Goal: Task Accomplishment & Management: Use online tool/utility

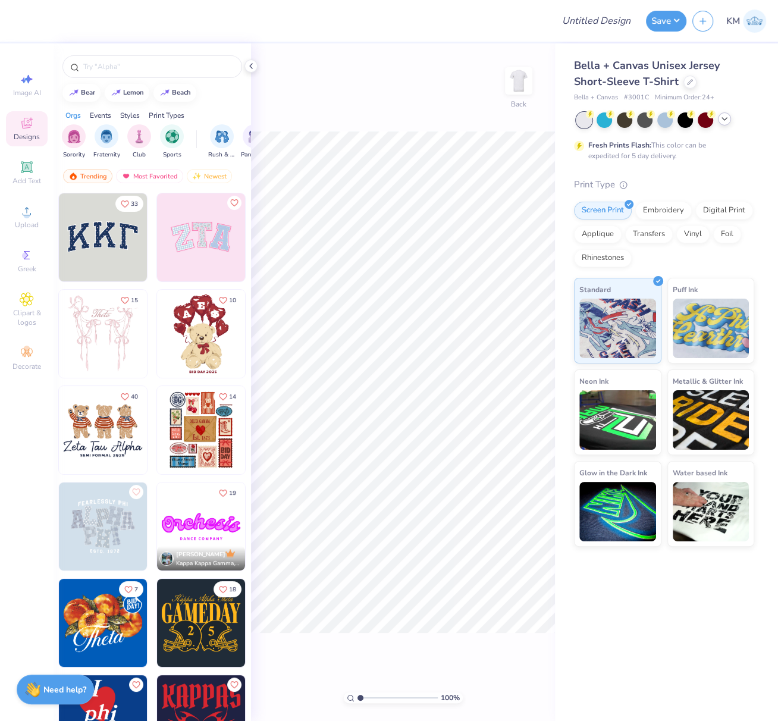
click at [726, 118] on icon at bounding box center [725, 119] width 10 height 10
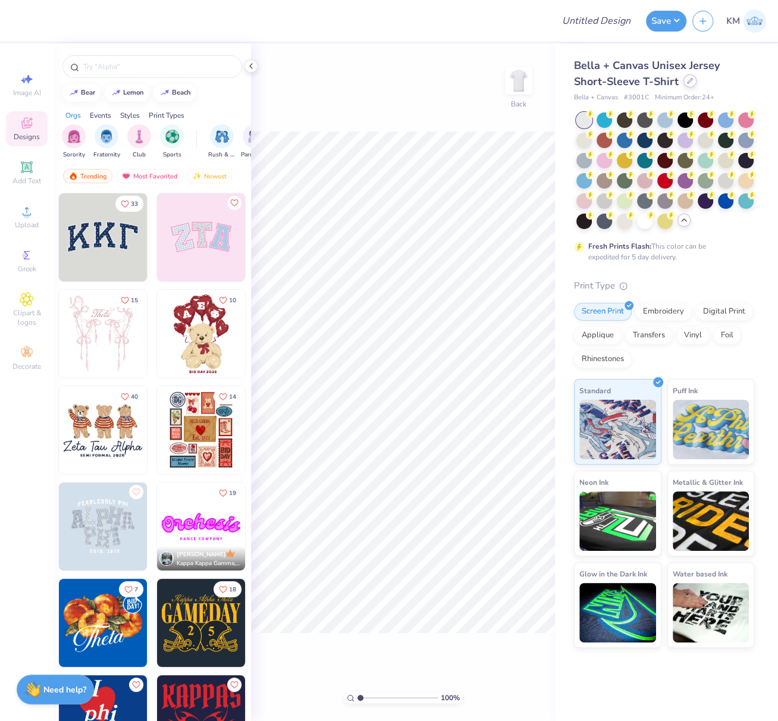
click at [687, 83] on icon at bounding box center [690, 81] width 6 height 6
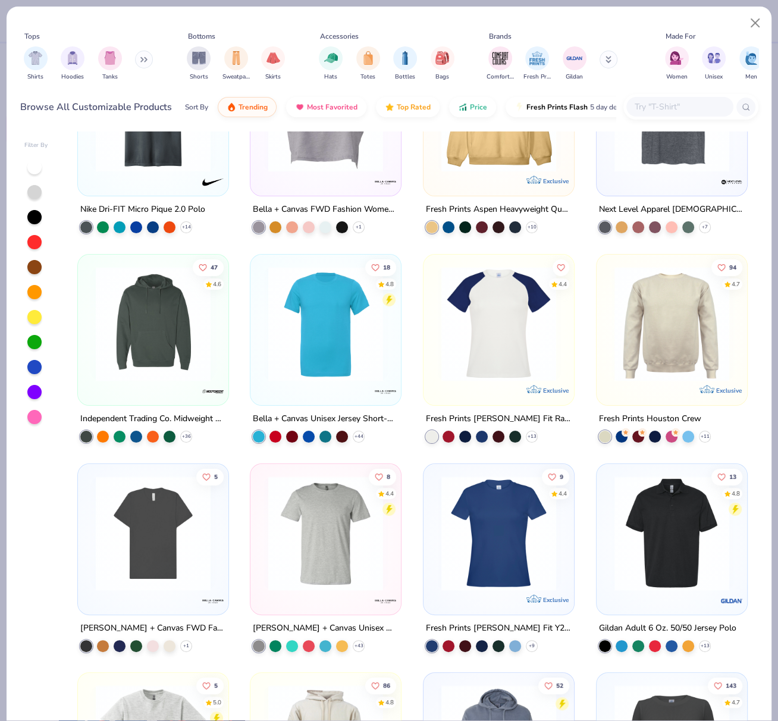
scroll to position [45, 0]
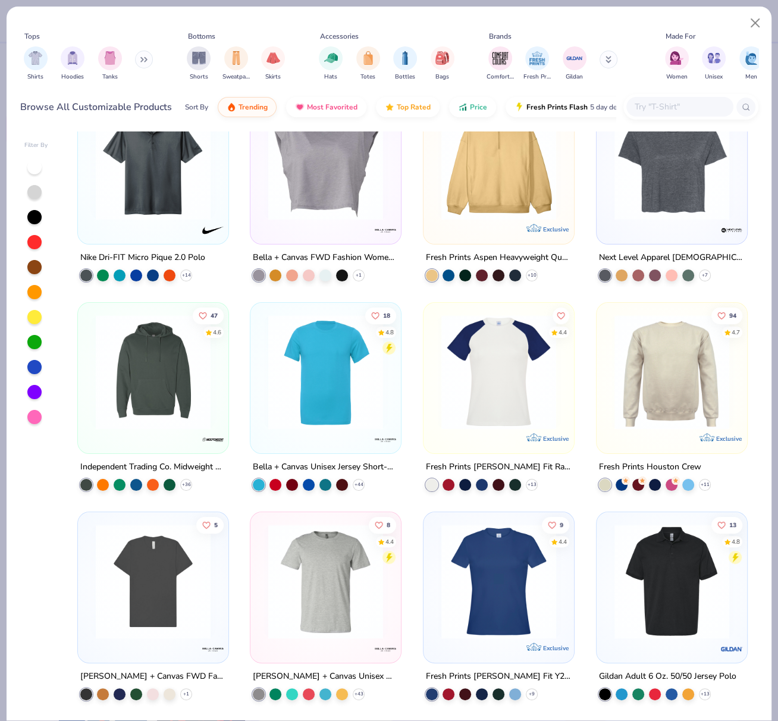
click at [318, 404] on img at bounding box center [325, 372] width 127 height 115
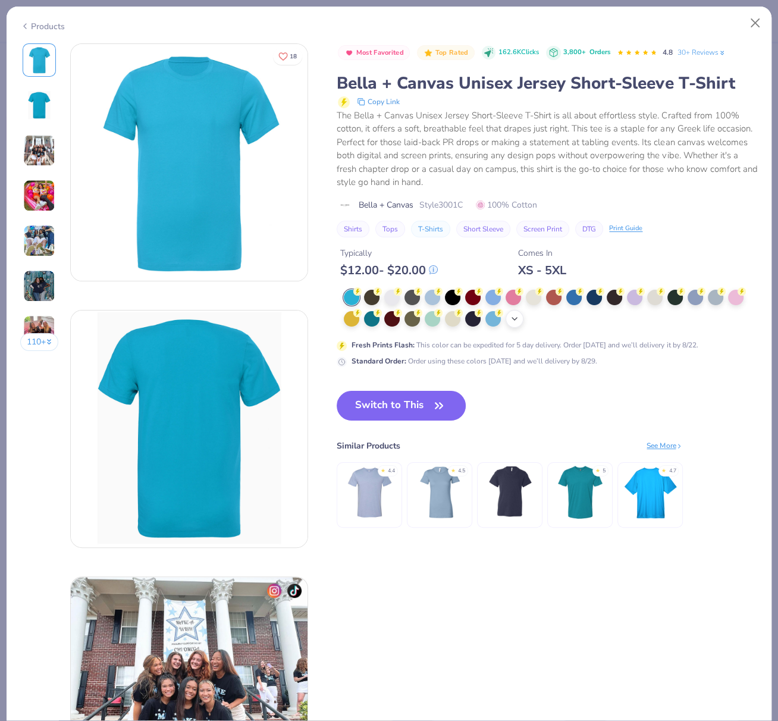
click at [515, 318] on icon at bounding box center [515, 319] width 10 height 10
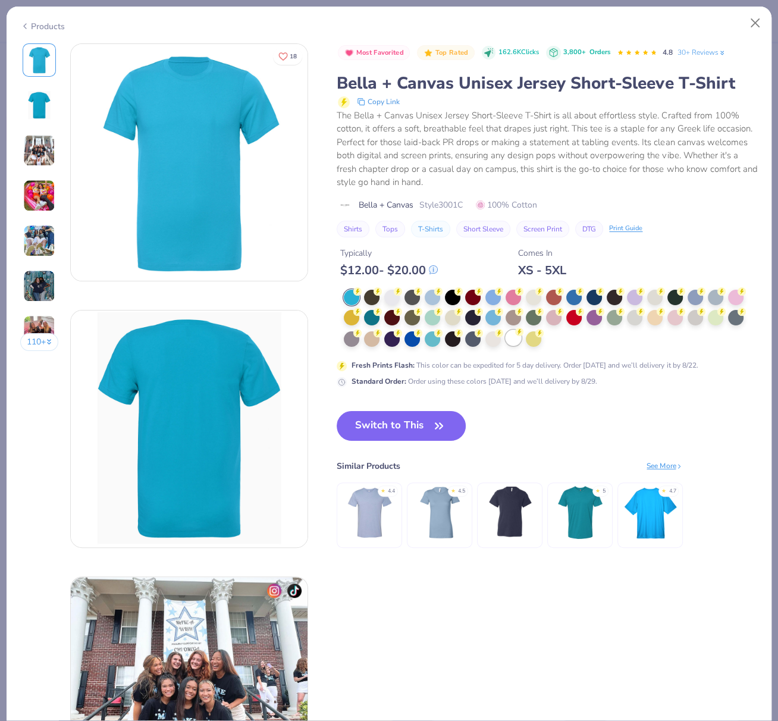
click at [513, 338] on div at bounding box center [513, 337] width 15 height 15
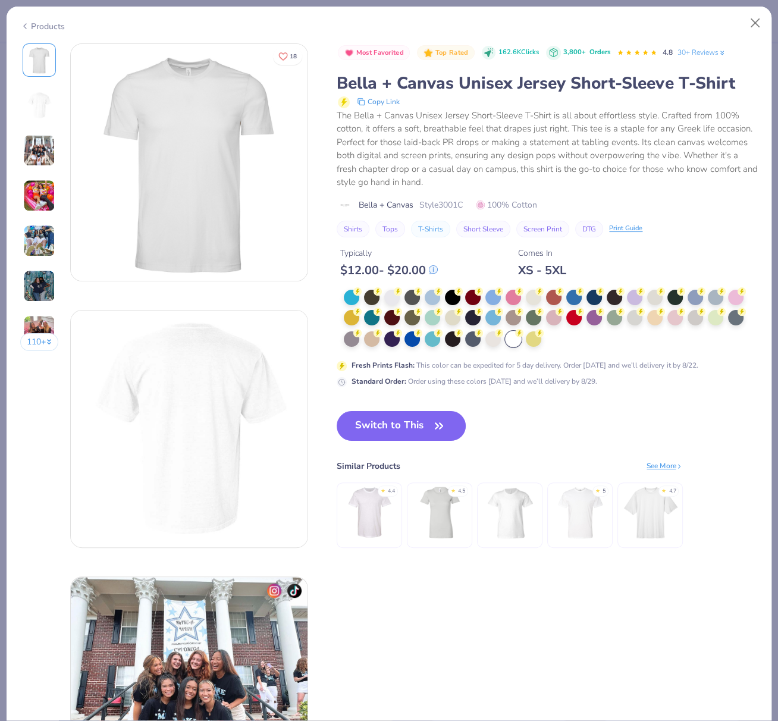
drag, startPoint x: 398, startPoint y: 423, endPoint x: 364, endPoint y: 144, distance: 281.1
click at [398, 423] on button "Switch to This" at bounding box center [401, 426] width 129 height 30
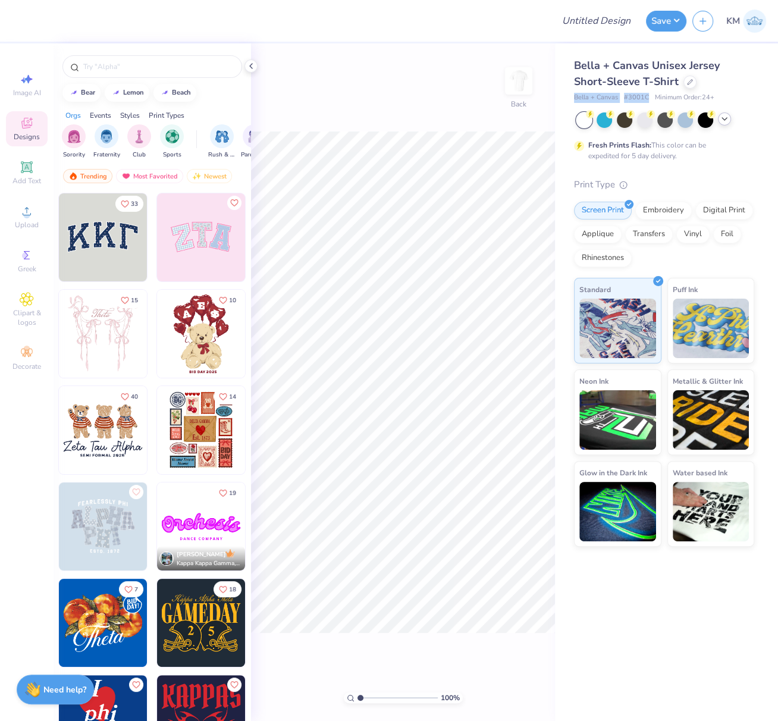
drag, startPoint x: 579, startPoint y: 98, endPoint x: 644, endPoint y: 101, distance: 64.9
click at [648, 98] on div "Bella + Canvas Unisex Jersey Short-Sleeve T-Shirt Bella + Canvas # 3001C Minimu…" at bounding box center [666, 294] width 223 height 503
copy div "Bella + Canvas # 3001C"
click at [26, 223] on span "Upload" at bounding box center [27, 225] width 24 height 10
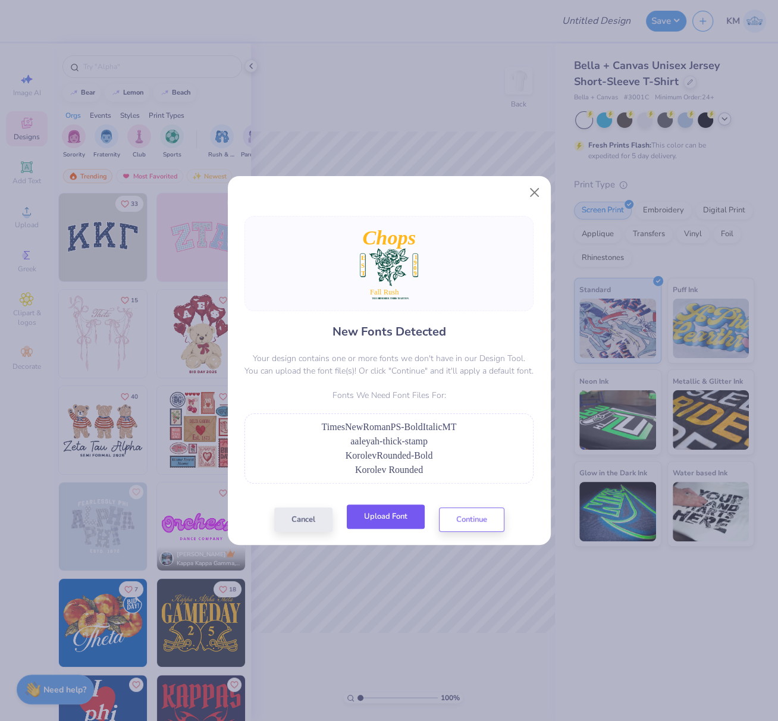
click at [368, 512] on button "Upload Font" at bounding box center [386, 517] width 78 height 24
click at [391, 513] on button "Upload Font" at bounding box center [386, 517] width 78 height 24
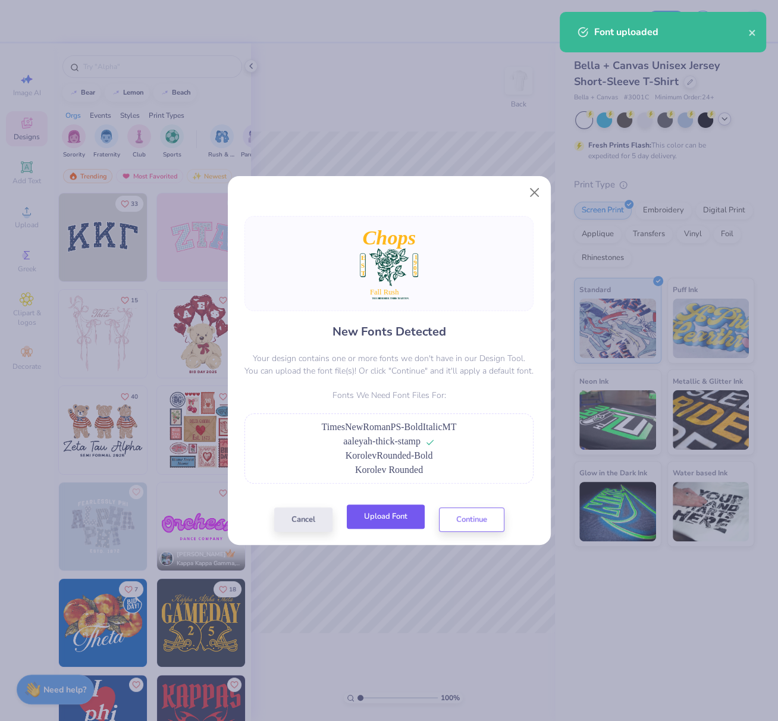
click at [396, 512] on button "Upload Font" at bounding box center [386, 517] width 78 height 24
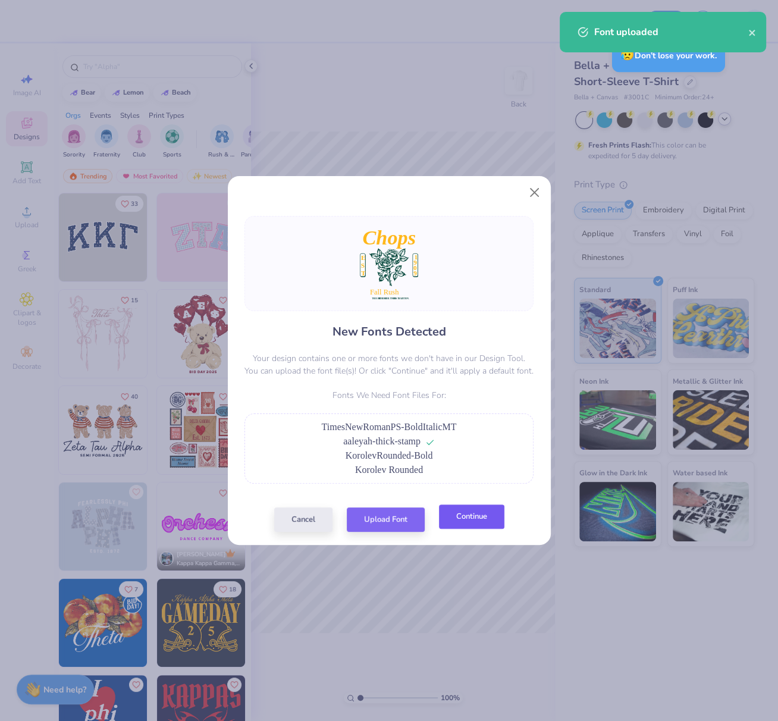
click at [480, 518] on button "Continue" at bounding box center [471, 517] width 65 height 24
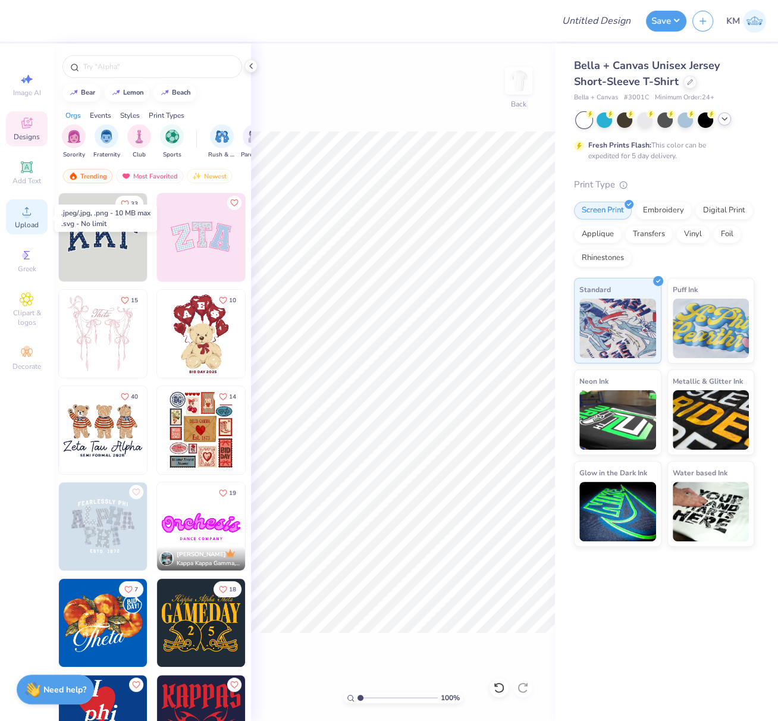
click at [29, 211] on icon at bounding box center [27, 211] width 14 height 14
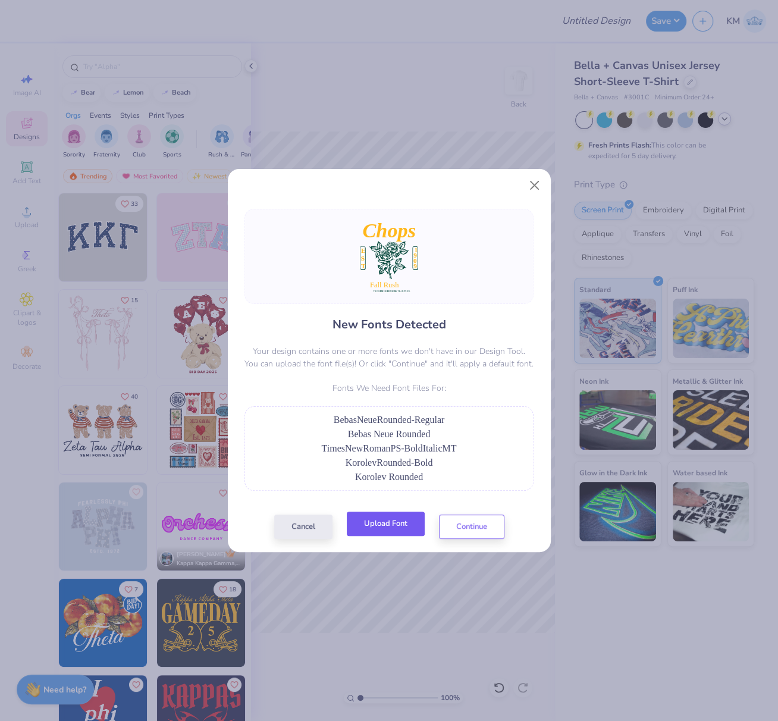
click at [381, 518] on button "Upload Font" at bounding box center [386, 524] width 78 height 24
click at [538, 185] on button "Close" at bounding box center [534, 185] width 23 height 23
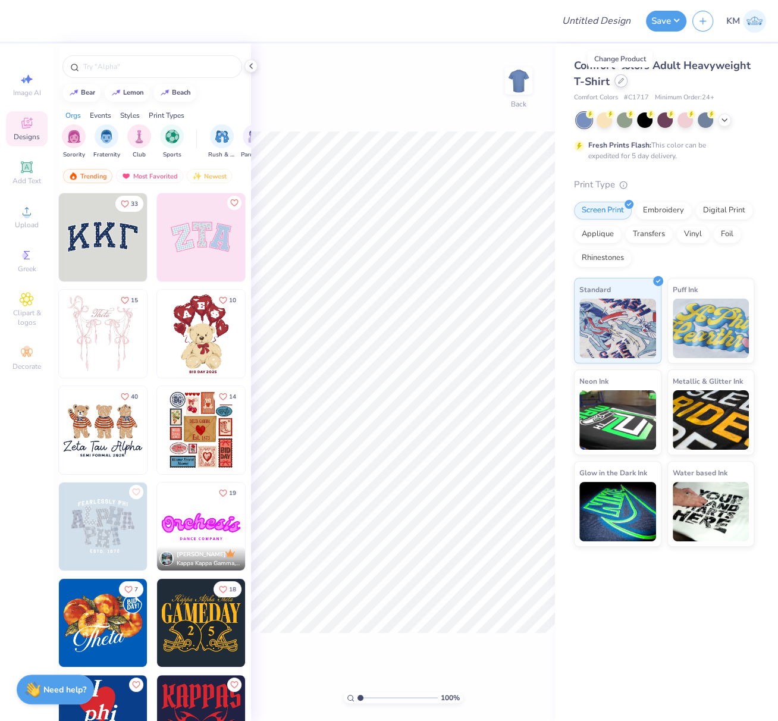
click at [621, 79] on icon at bounding box center [621, 81] width 6 height 6
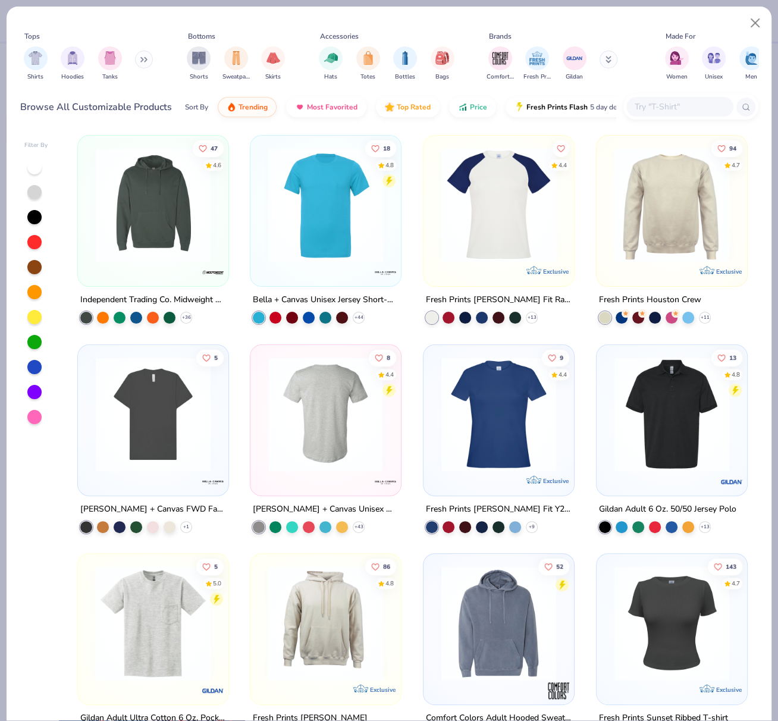
scroll to position [211, 0]
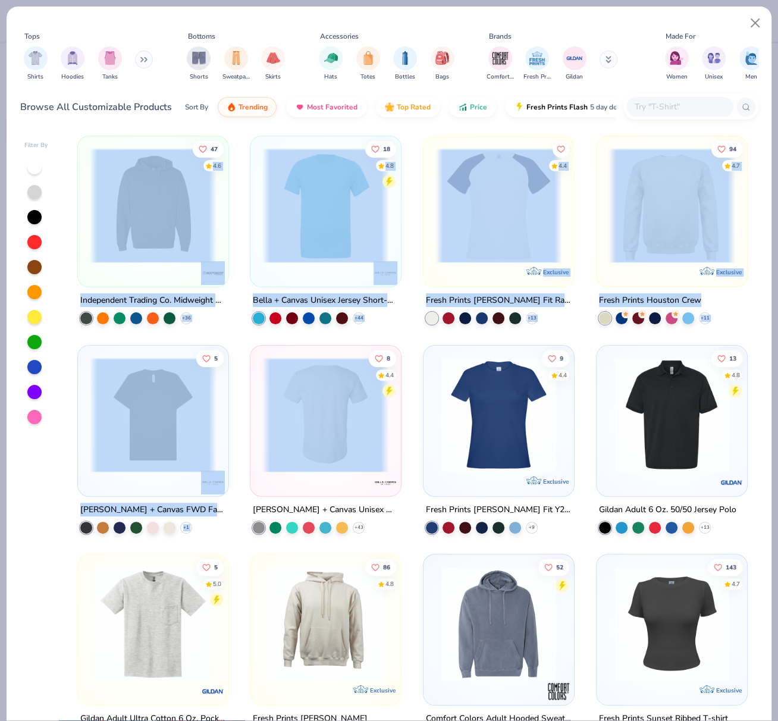
click at [334, 400] on div "7 Nike Dri-FIT Micro Pique 2.0 Polo + 14 22 Bella + Canvas FWD Fashion Women's …" at bounding box center [412, 426] width 693 height 590
click at [340, 409] on img at bounding box center [325, 414] width 127 height 115
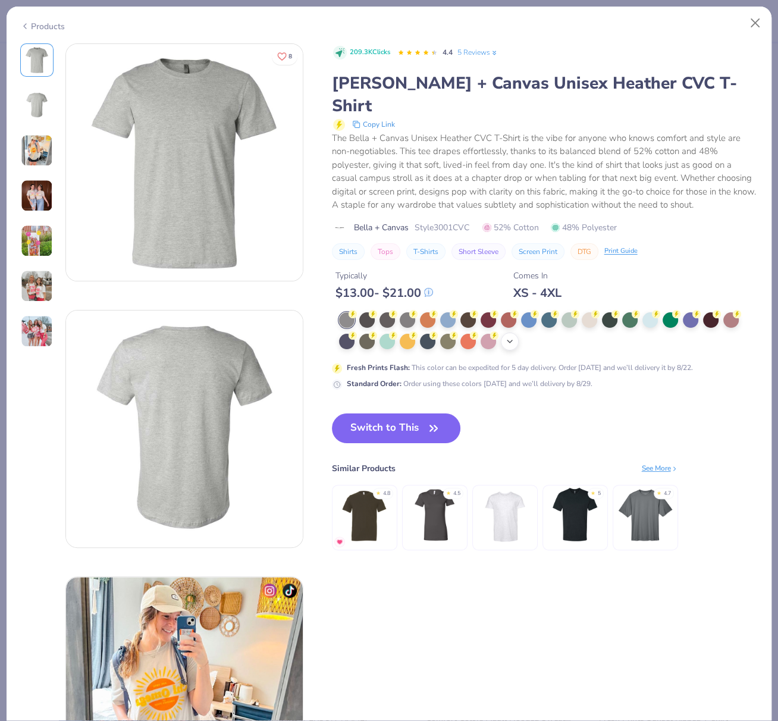
click at [510, 337] on icon at bounding box center [510, 342] width 10 height 10
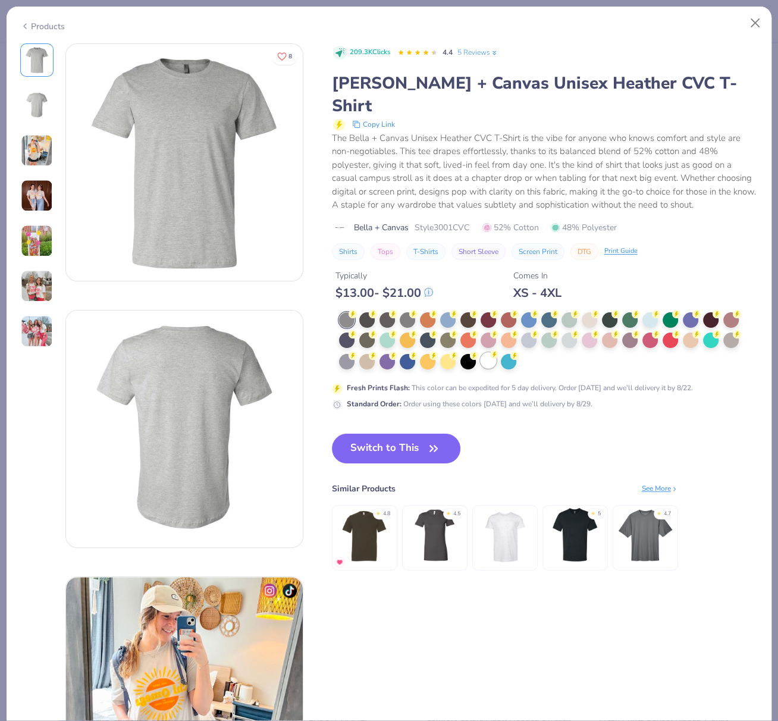
click at [485, 353] on div at bounding box center [488, 360] width 15 height 15
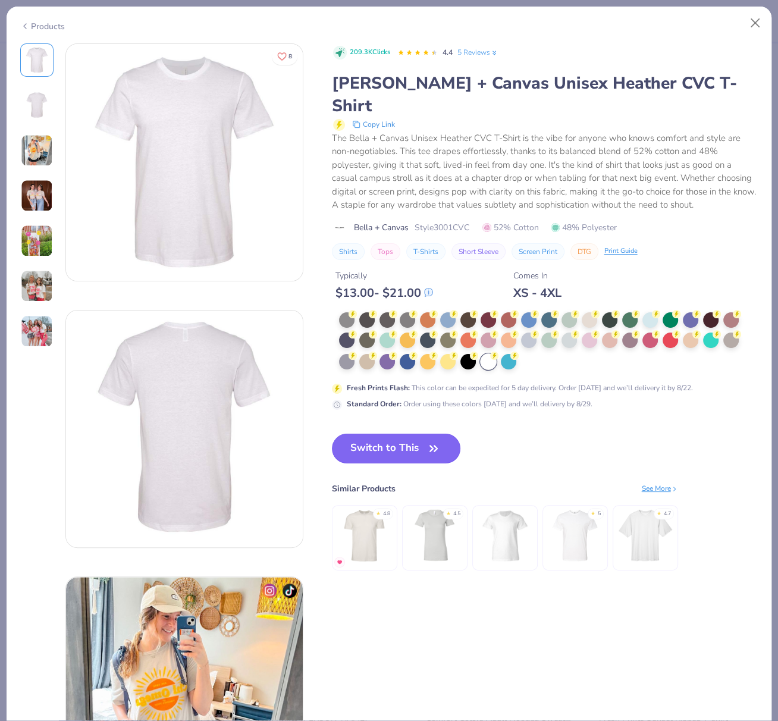
drag, startPoint x: 412, startPoint y: 426, endPoint x: 420, endPoint y: 433, distance: 11.0
click at [412, 434] on button "Switch to This" at bounding box center [396, 449] width 129 height 30
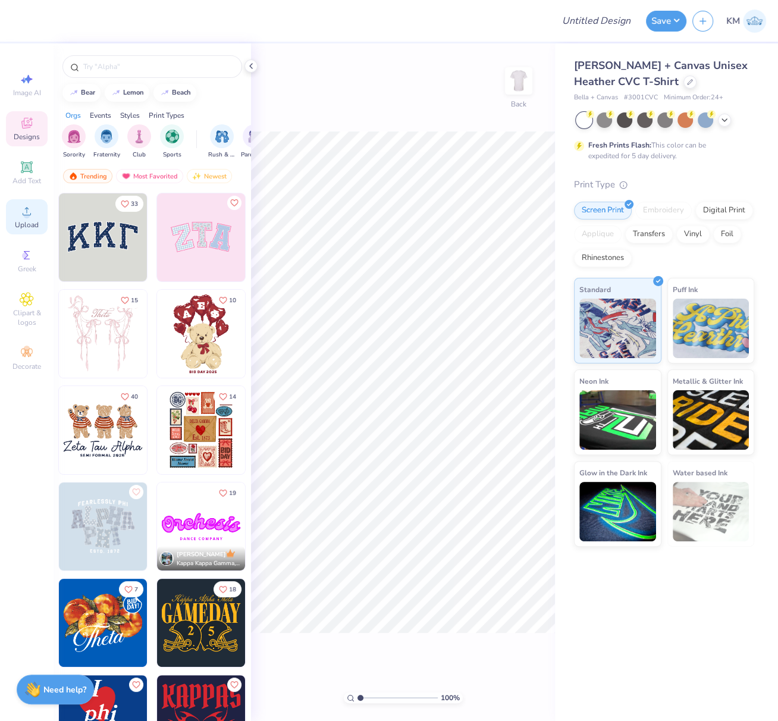
click at [27, 224] on span "Upload" at bounding box center [27, 225] width 24 height 10
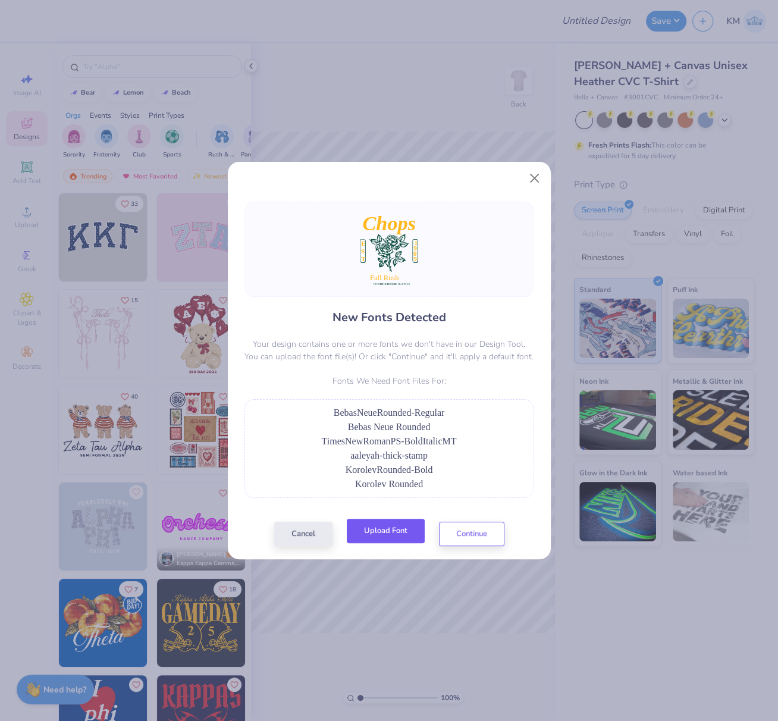
click at [396, 530] on button "Upload Font" at bounding box center [386, 531] width 78 height 24
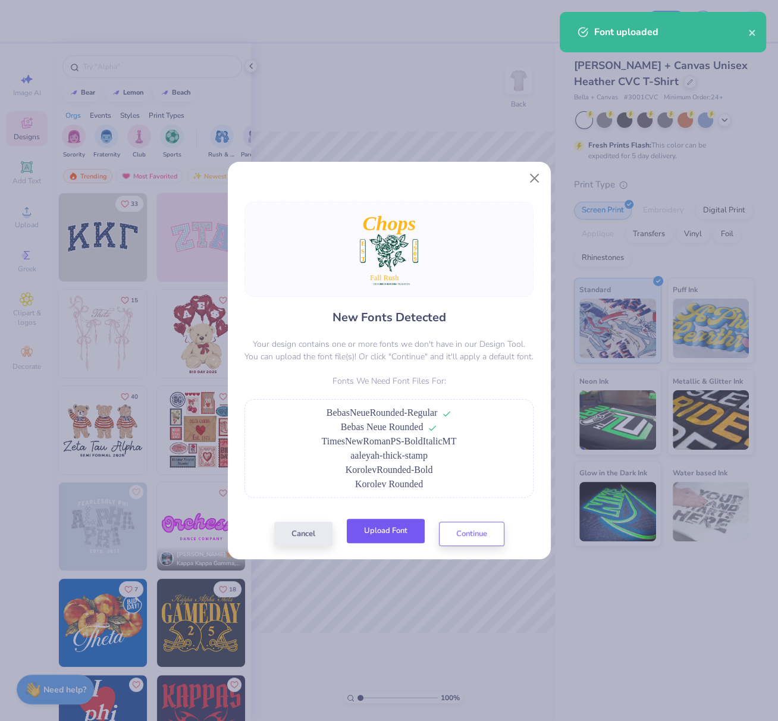
click at [393, 528] on button "Upload Font" at bounding box center [386, 531] width 78 height 24
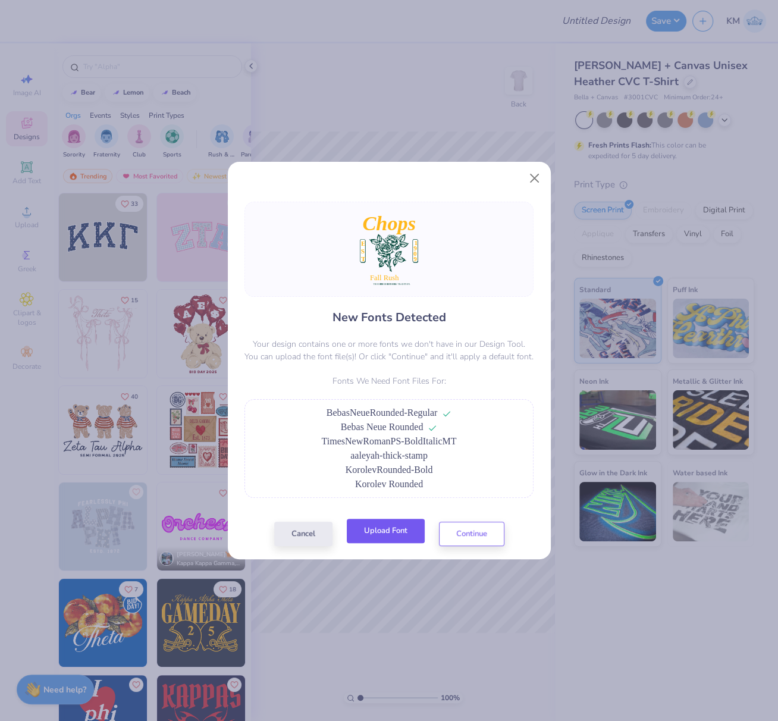
click at [396, 529] on button "Upload Font" at bounding box center [386, 531] width 78 height 24
click at [472, 532] on button "Continue" at bounding box center [471, 531] width 65 height 24
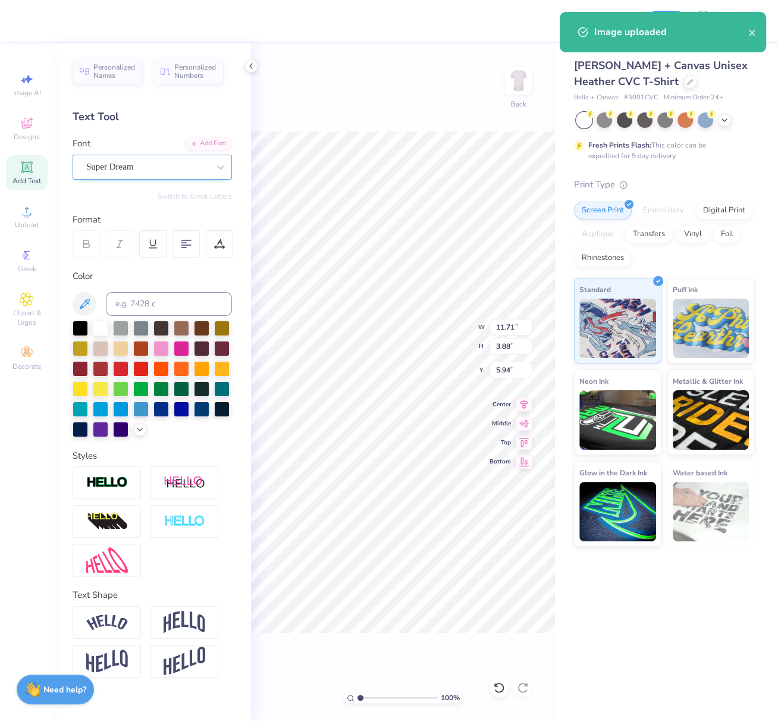
click at [153, 170] on div "Super Dream" at bounding box center [147, 167] width 125 height 18
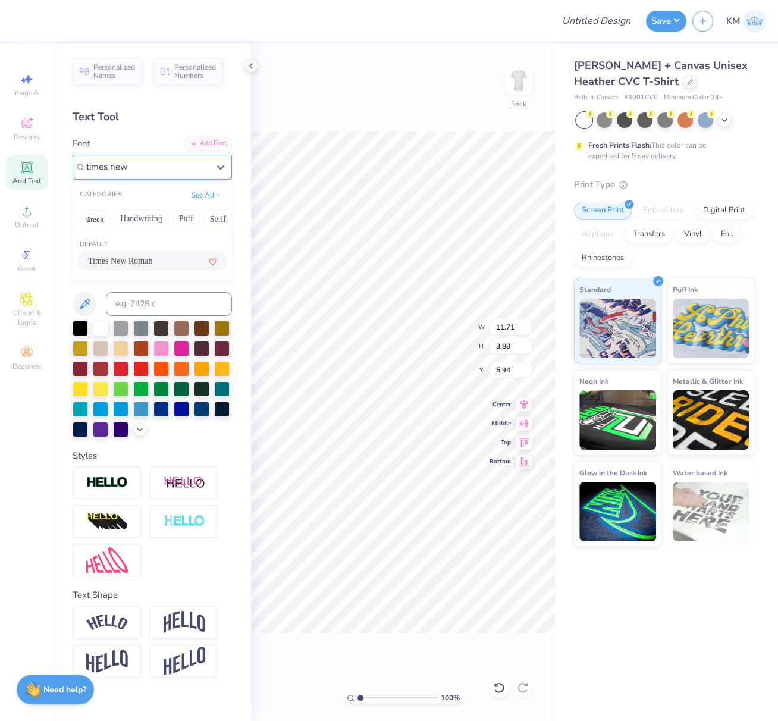
click at [149, 258] on span "Times New Roman" at bounding box center [120, 261] width 64 height 12
type input "times new"
type input "10.62"
type input "3.77"
type input "6.02"
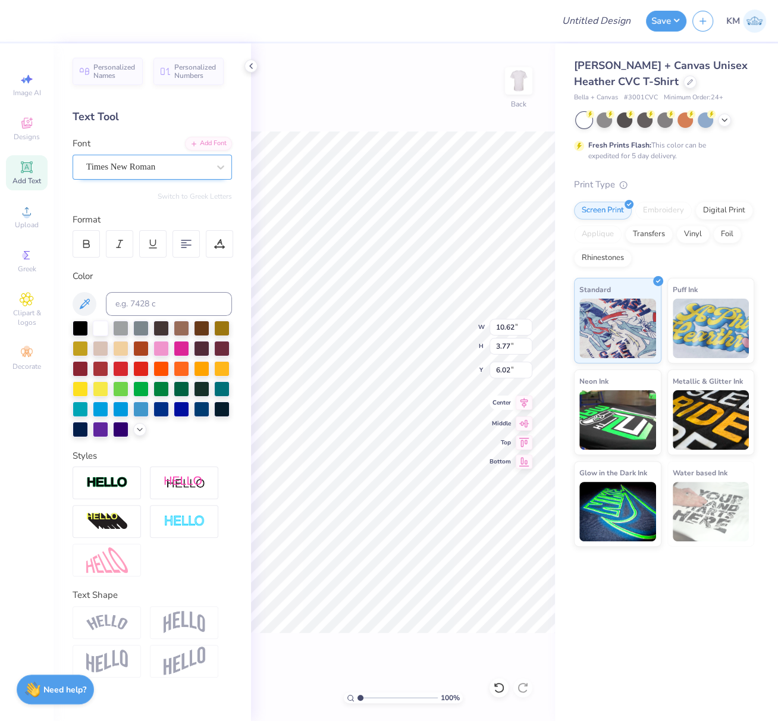
drag, startPoint x: 525, startPoint y: 406, endPoint x: 516, endPoint y: 405, distance: 8.4
click at [525, 405] on icon at bounding box center [525, 403] width 8 height 10
type input "0.86"
type input "4.28"
type input "10.86"
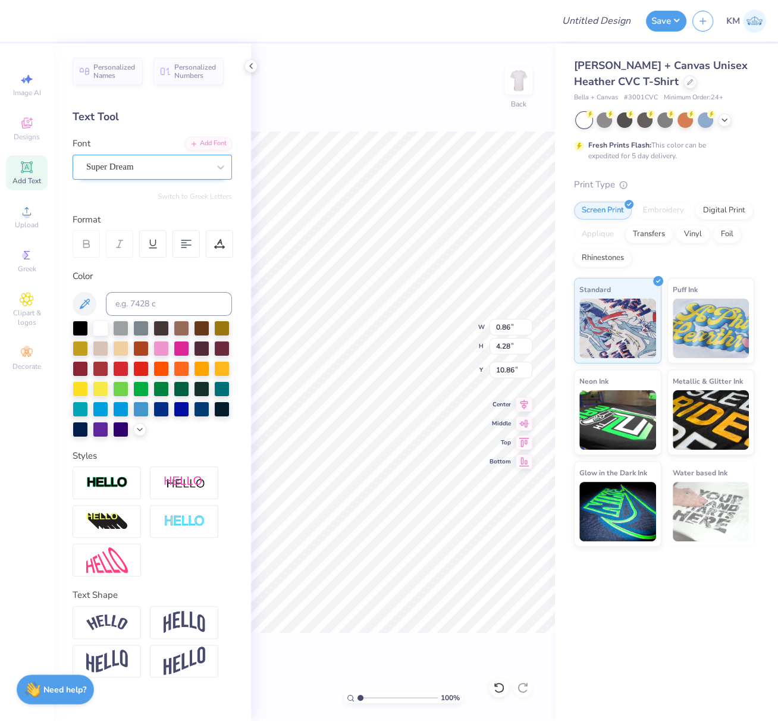
click at [136, 165] on div "Super Dream" at bounding box center [147, 167] width 125 height 18
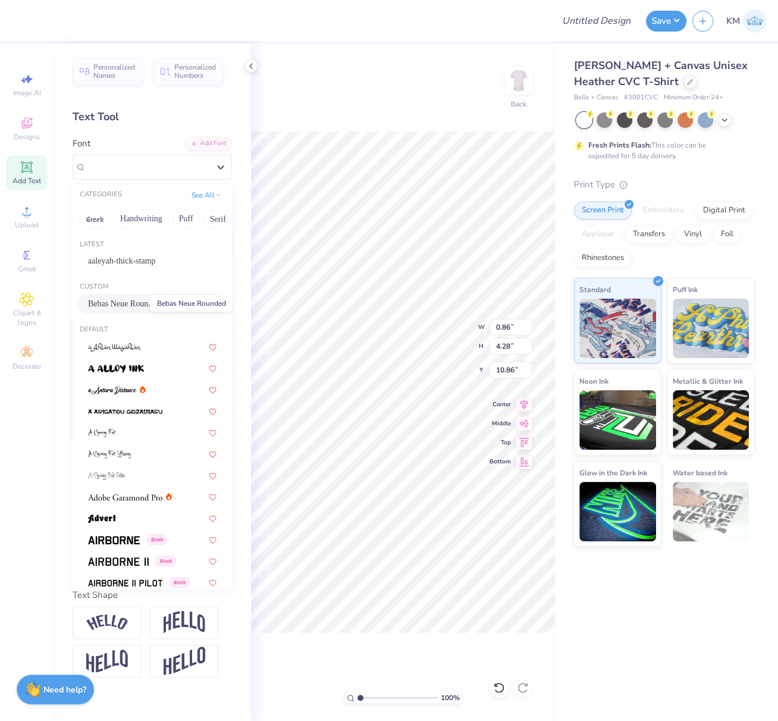
drag, startPoint x: 129, startPoint y: 303, endPoint x: 153, endPoint y: 321, distance: 30.2
click at [130, 302] on span "Bebas Neue Rounded" at bounding box center [124, 303] width 72 height 12
type input "0.48"
type input "4.25"
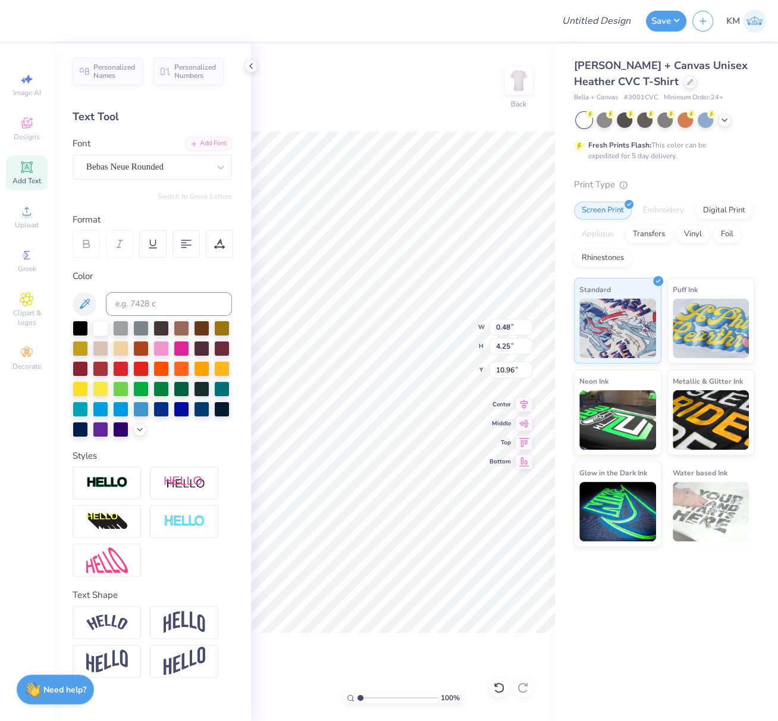
type input "10.87"
type input "0.81"
type input "5.93"
click at [137, 164] on div "Super Dream" at bounding box center [147, 167] width 125 height 18
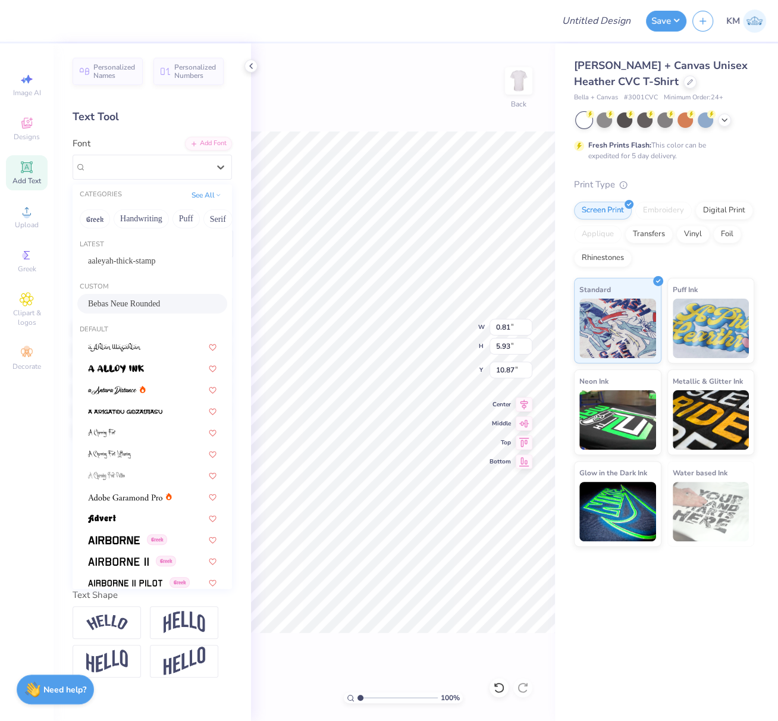
drag, startPoint x: 125, startPoint y: 303, endPoint x: 131, endPoint y: 316, distance: 14.1
click at [126, 303] on span "Bebas Neue Rounded" at bounding box center [124, 303] width 72 height 12
type input "0.46"
type input "5.92"
type input "10.96"
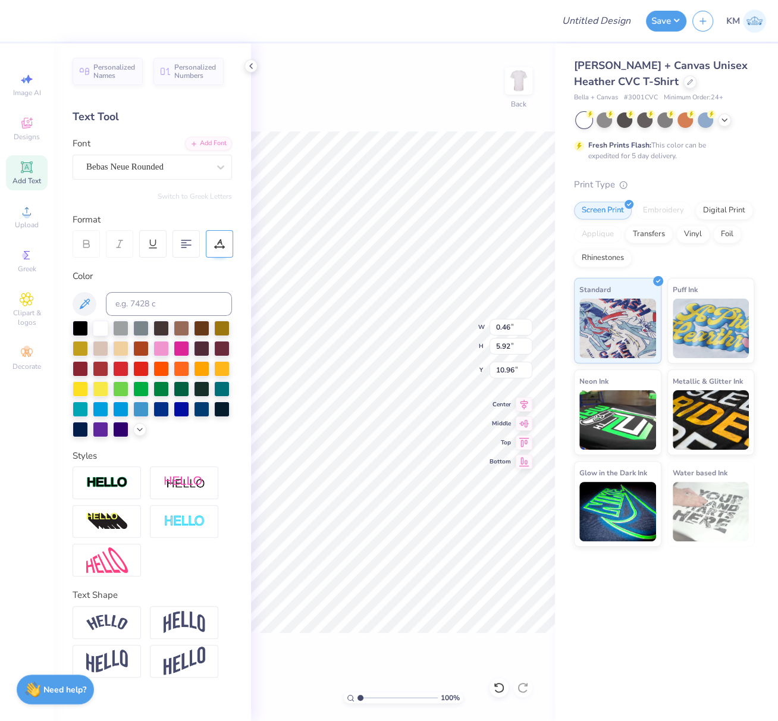
click at [218, 247] on icon at bounding box center [219, 247] width 9 height 0
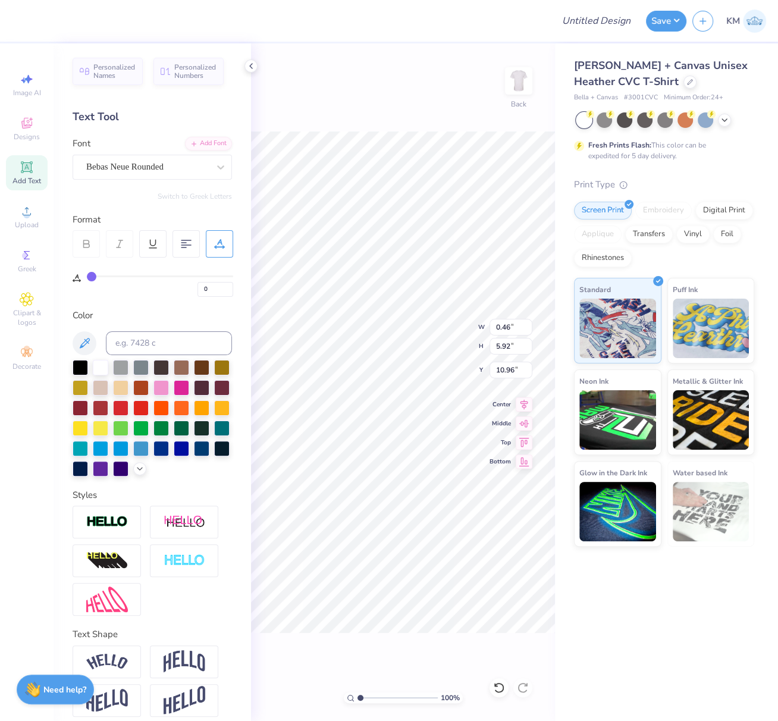
type input "1"
type input "0"
drag, startPoint x: 93, startPoint y: 275, endPoint x: 70, endPoint y: 278, distance: 22.7
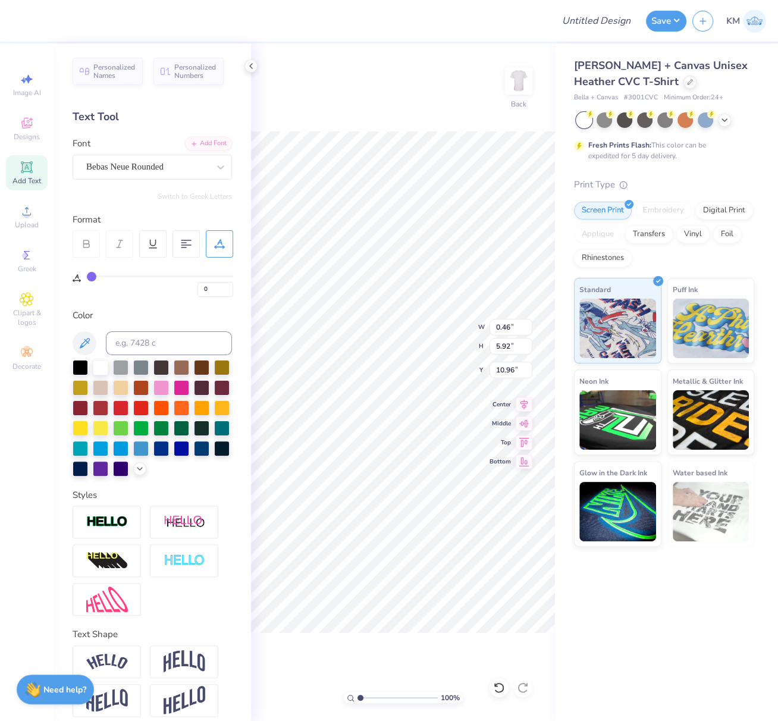
click at [71, 277] on div "Personalized Names Personalized Numbers Text Tool Add Font Font Bebas Neue Roun…" at bounding box center [153, 382] width 198 height 678
type input "0.48"
type input "4.25"
drag, startPoint x: 365, startPoint y: 697, endPoint x: 345, endPoint y: 640, distance: 59.8
type input "2.66"
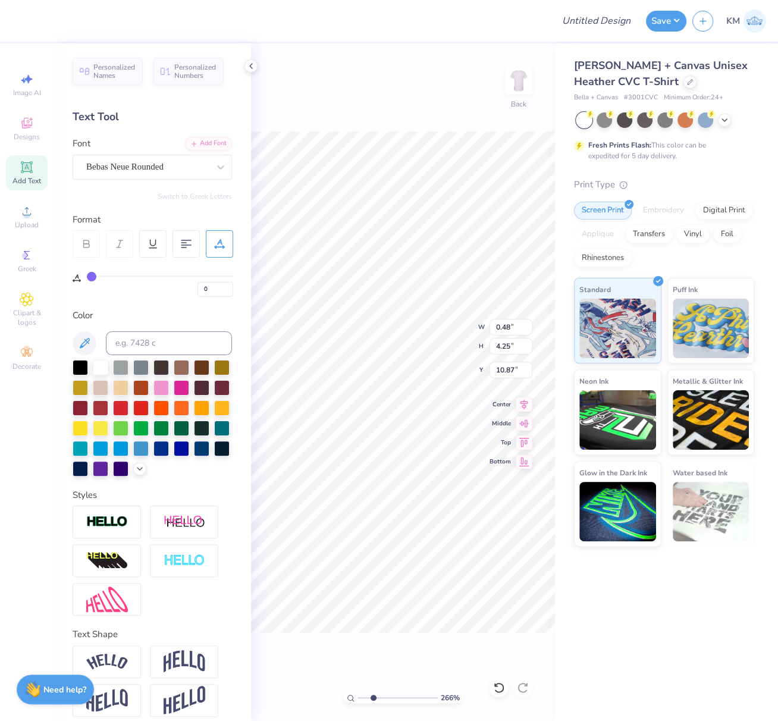
click at [373, 699] on input "range" at bounding box center [398, 698] width 80 height 11
type input "11.00"
type input "0.46"
type input "5.92"
type input "10.88"
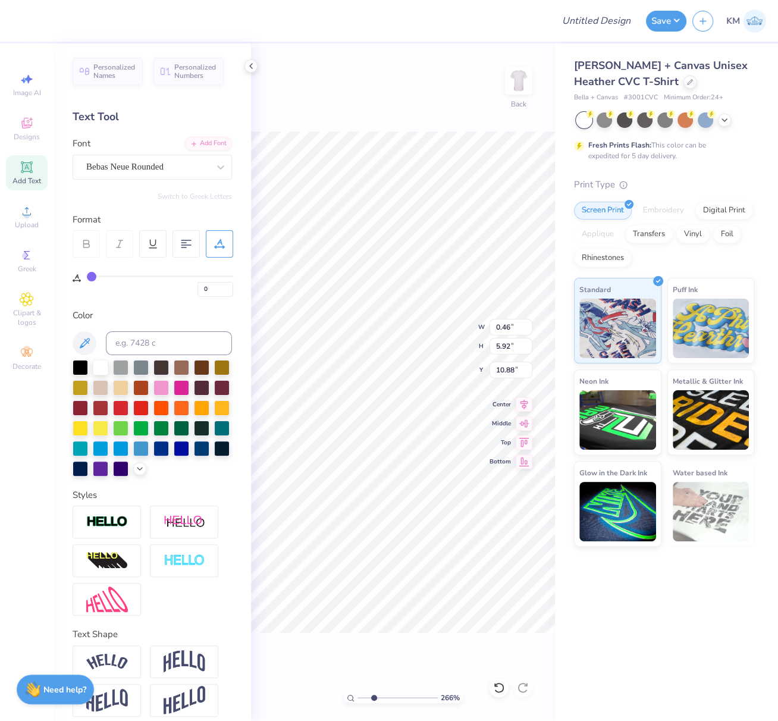
scroll to position [10, 1]
type textarea "1"
type input "12.15"
type textarea "9"
type input "13.21"
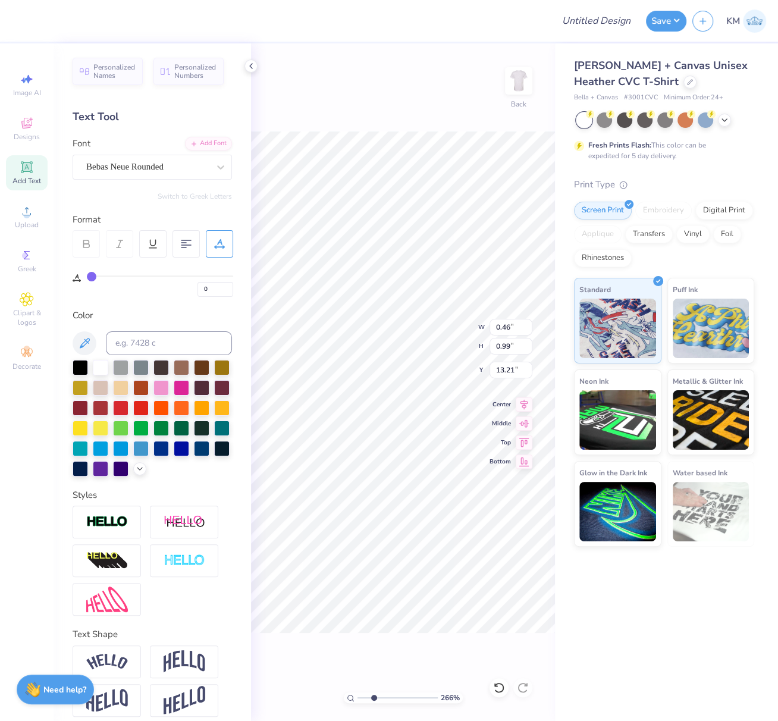
type textarea "0"
type input "10.95"
type input "0.46"
type input "0.99"
type input "13.13"
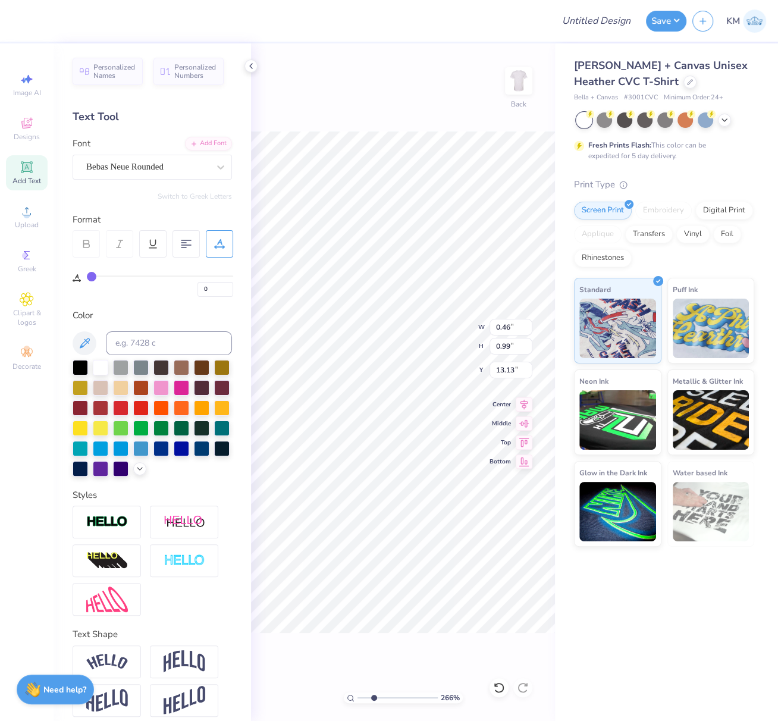
type input "10.62"
type input "3.77"
type input "6.02"
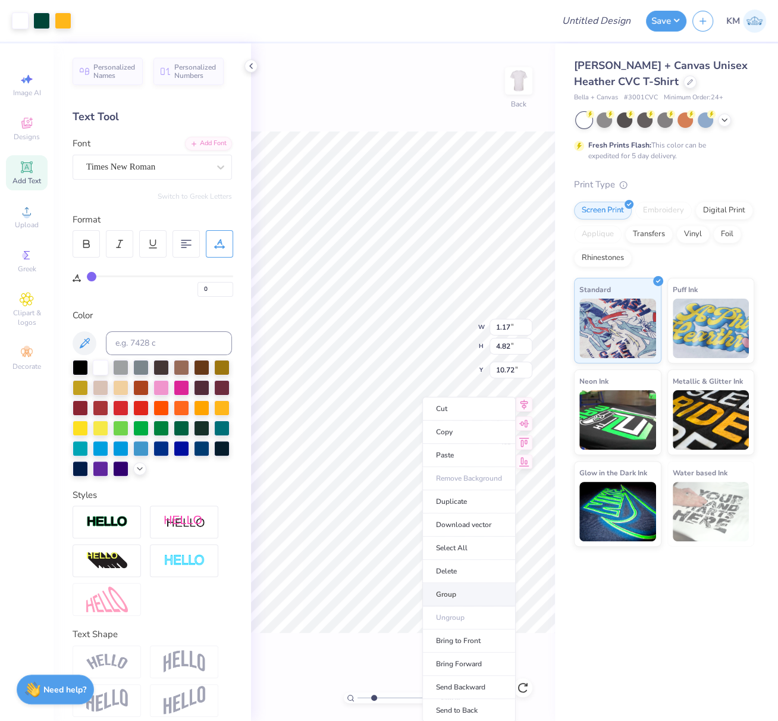
click at [450, 589] on li "Group" at bounding box center [468, 594] width 93 height 23
type input "0.46"
type input "4.23"
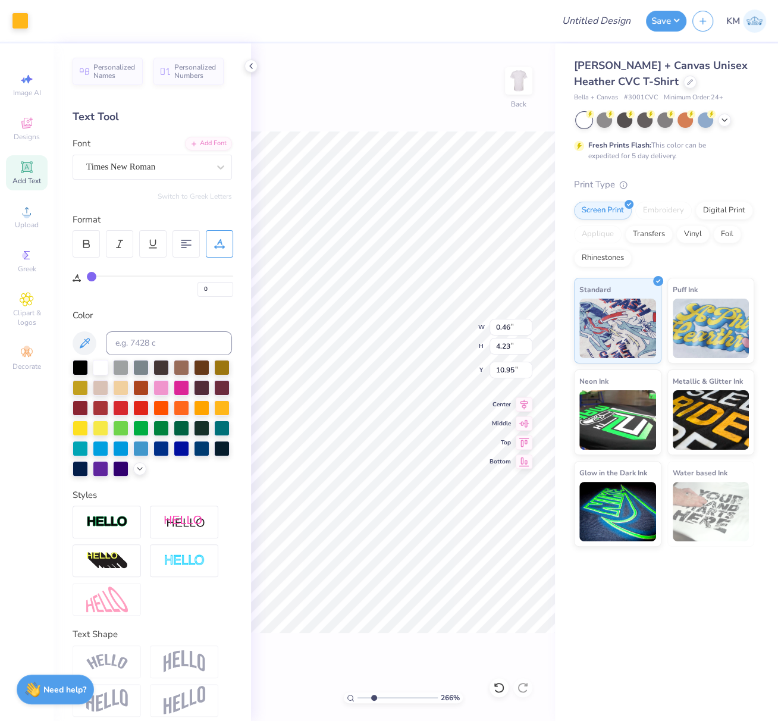
type input "11.01"
type input "6.24"
type input "1.09"
type input "17.98"
click at [129, 163] on div "Super Dream" at bounding box center [147, 167] width 125 height 18
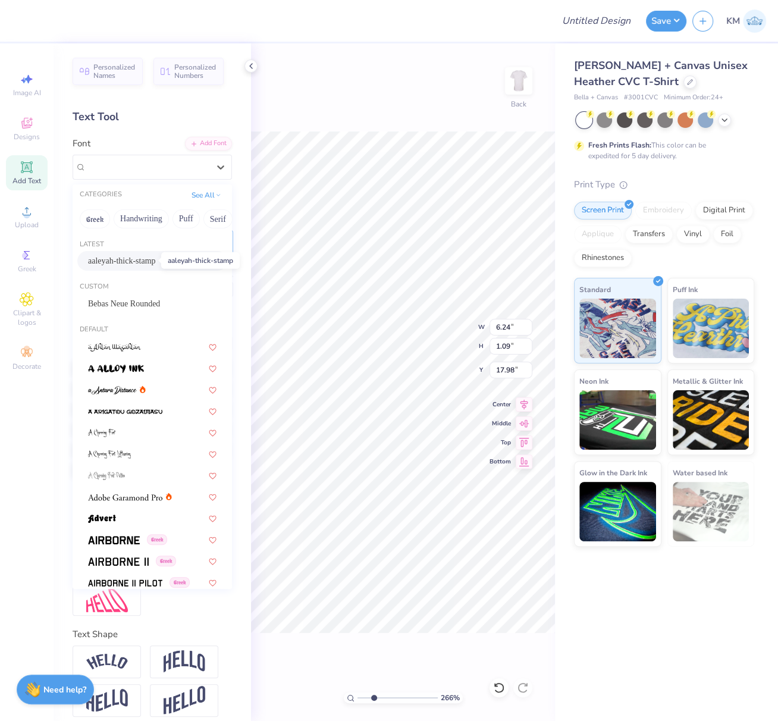
click at [109, 256] on span "aaleyah-thick-stamp" at bounding box center [122, 261] width 68 height 12
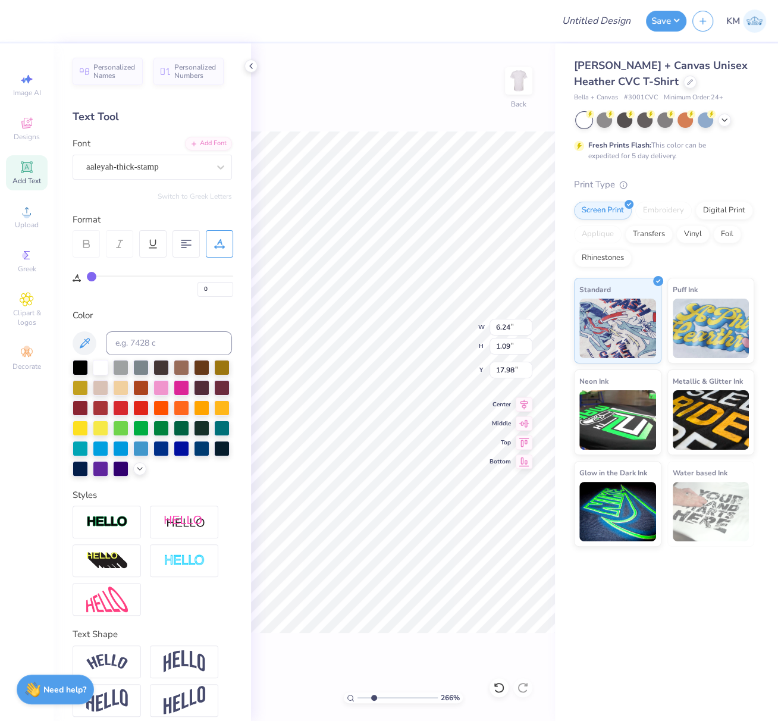
type input "7.83"
type input "1.83"
type input "17.71"
click at [525, 403] on icon at bounding box center [525, 403] width 8 height 10
click at [92, 155] on div "Super Dream" at bounding box center [152, 167] width 159 height 25
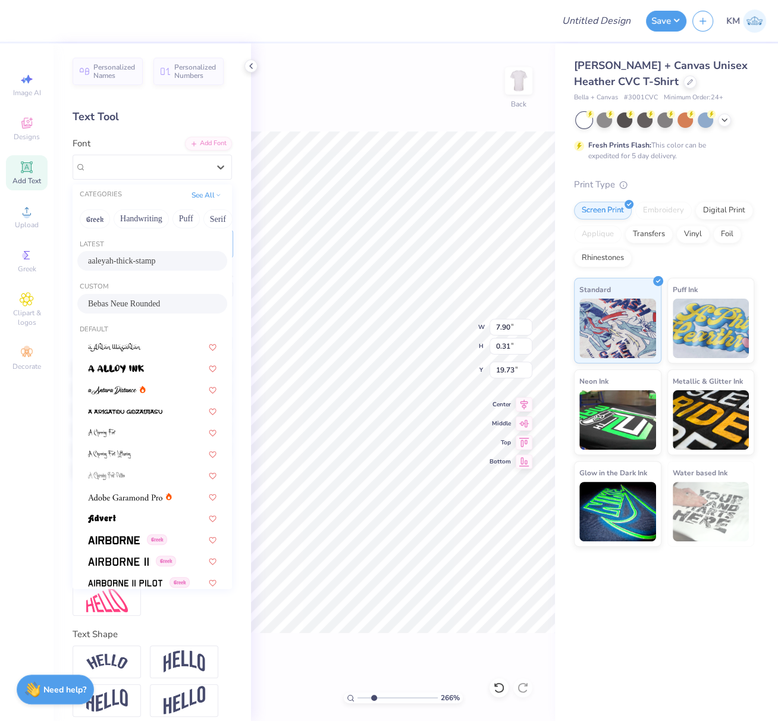
click at [114, 302] on span "Bebas Neue Rounded" at bounding box center [124, 303] width 72 height 12
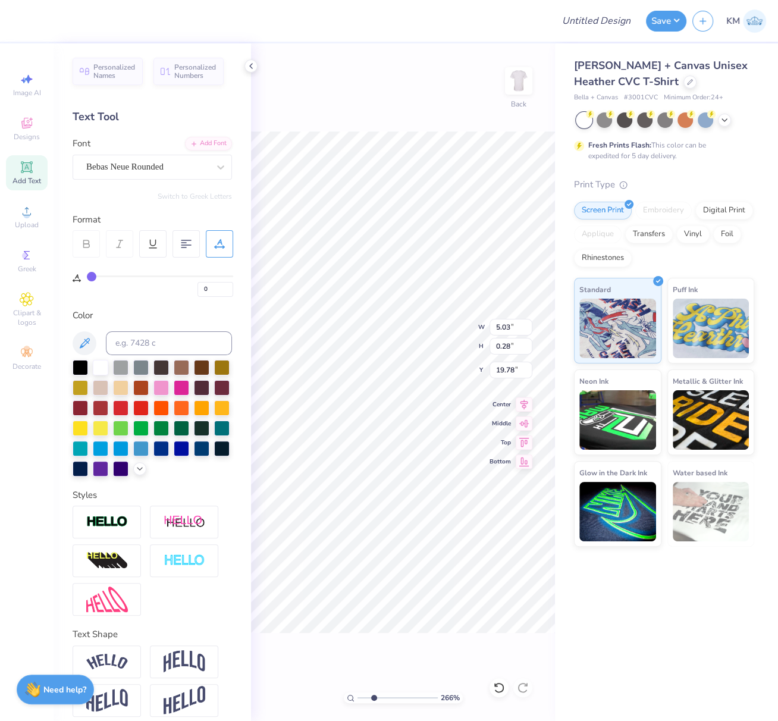
type input "5.03"
type input "0.28"
type input "19.78"
click at [220, 244] on icon at bounding box center [219, 244] width 11 height 11
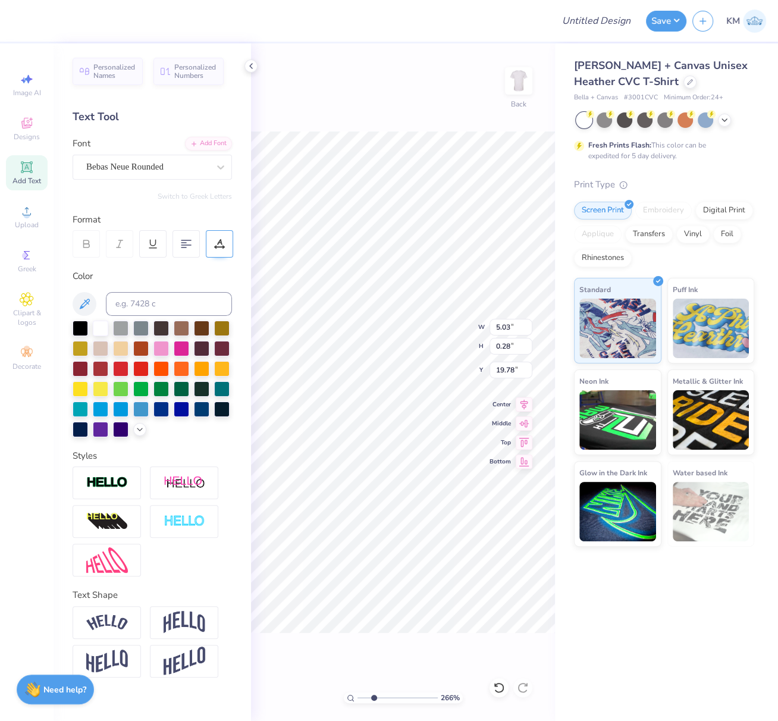
click at [220, 241] on icon at bounding box center [219, 244] width 11 height 11
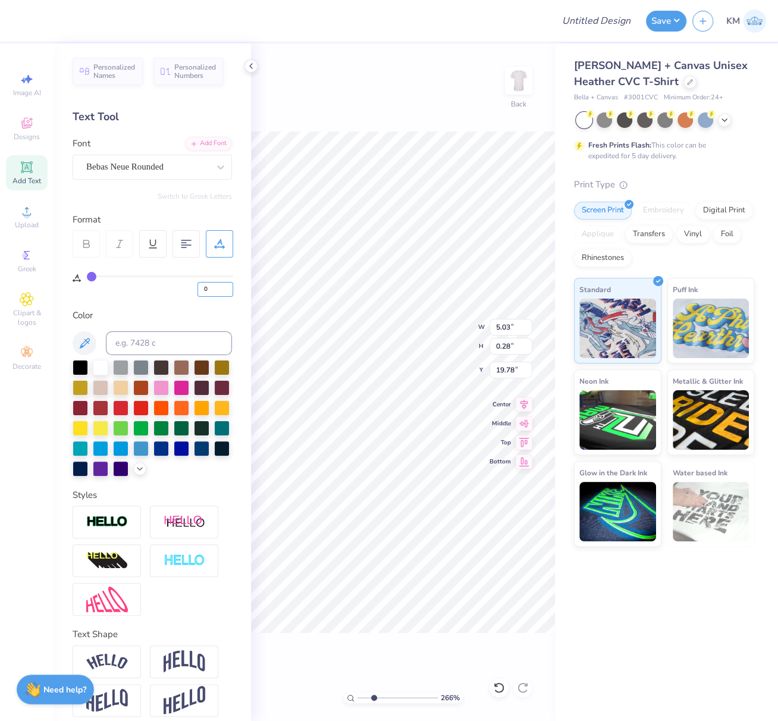
click at [196, 288] on div "0" at bounding box center [160, 285] width 146 height 21
type input "10"
type input "6.44"
drag, startPoint x: 363, startPoint y: 695, endPoint x: 355, endPoint y: 700, distance: 9.6
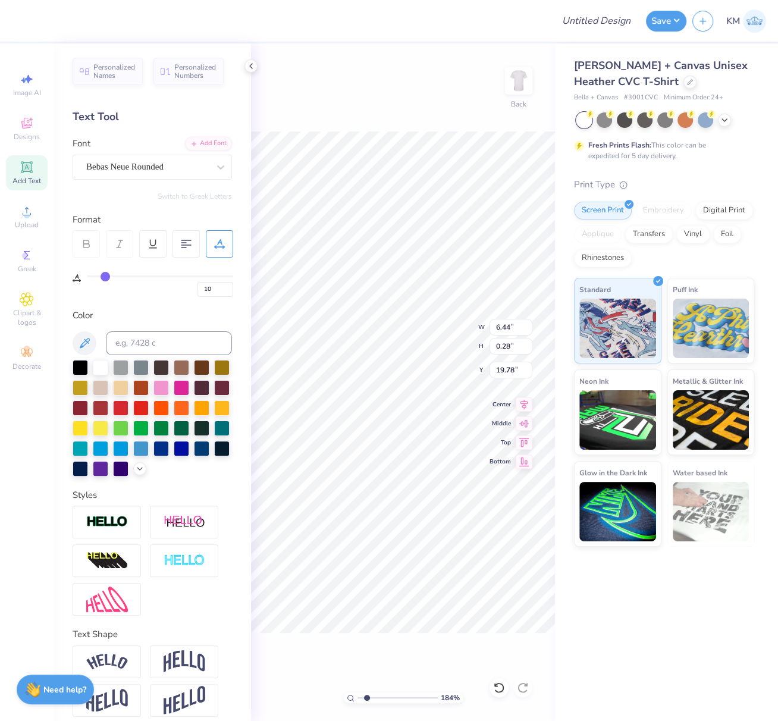
click at [344, 695] on div "184 %" at bounding box center [403, 698] width 119 height 11
click at [314, 684] on div "119 % Back W 6.44 6.44 " H 0.28 0.28 " Y 19.78 19.78 " Center Middle Top Bottom" at bounding box center [403, 382] width 304 height 678
drag, startPoint x: 366, startPoint y: 701, endPoint x: 319, endPoint y: 691, distance: 48.0
click at [322, 693] on div "185 % Back" at bounding box center [403, 382] width 304 height 678
drag, startPoint x: 356, startPoint y: 695, endPoint x: 345, endPoint y: 700, distance: 12.5
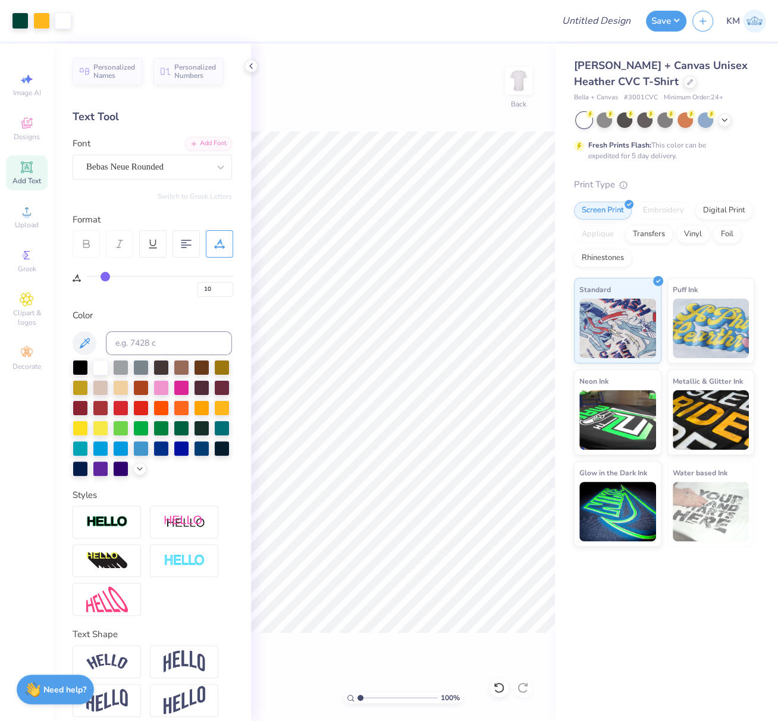
click at [344, 699] on div "100 %" at bounding box center [403, 698] width 119 height 11
type input "1"
click at [525, 402] on icon at bounding box center [524, 403] width 17 height 14
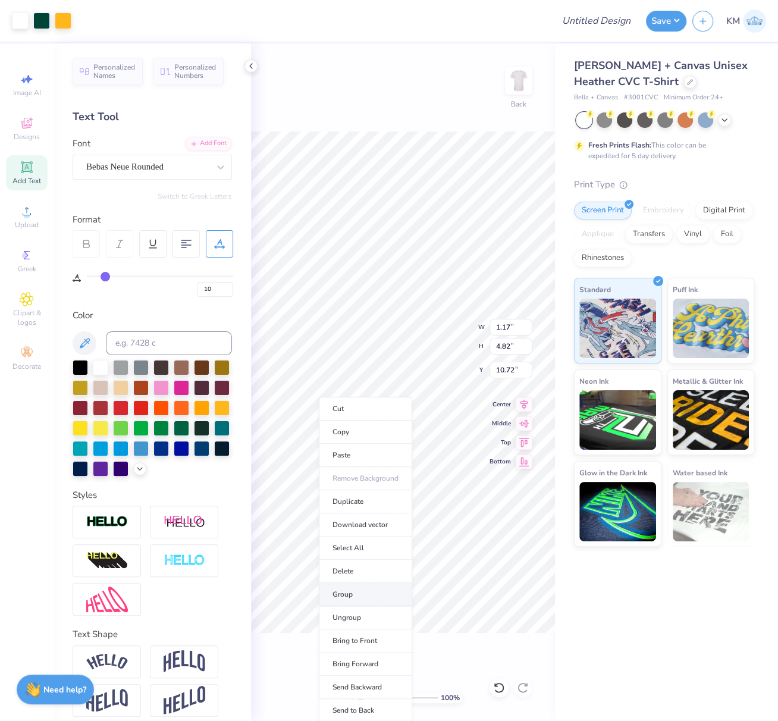
click at [338, 592] on li "Group" at bounding box center [365, 594] width 93 height 23
type input "11.57"
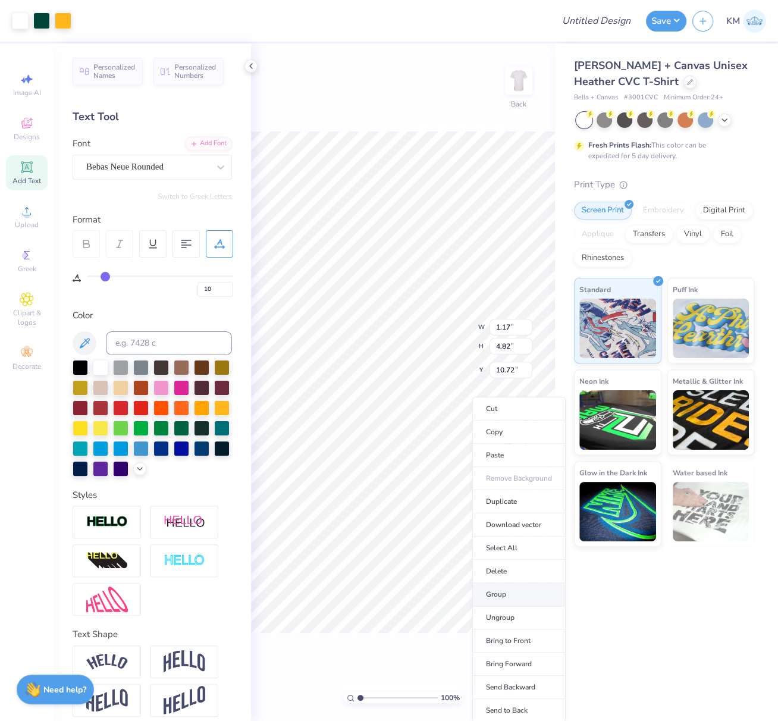
click at [500, 592] on li "Group" at bounding box center [518, 594] width 93 height 23
type input "10.59"
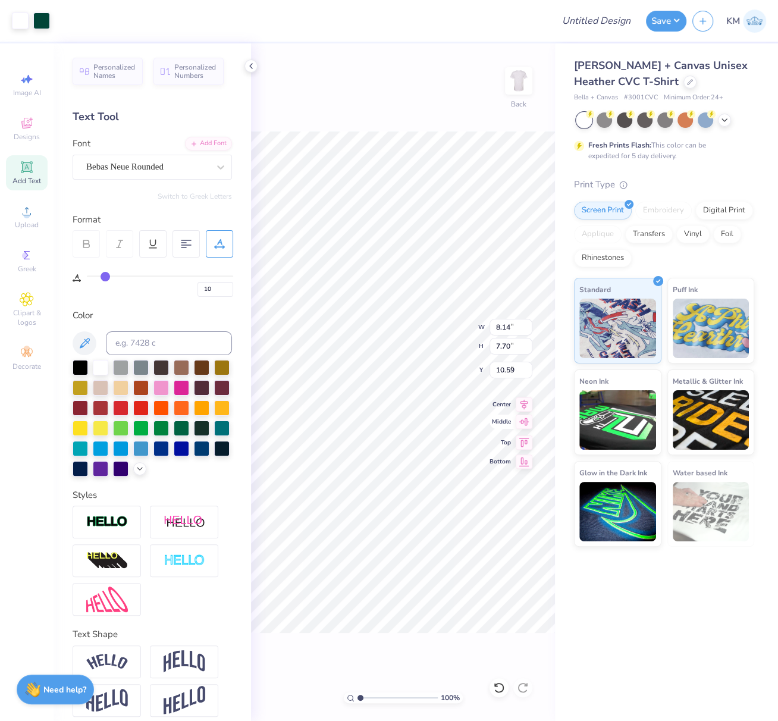
type input "8.14"
type input "7.70"
type input "9.66"
click at [526, 400] on icon at bounding box center [525, 403] width 8 height 10
type input "0"
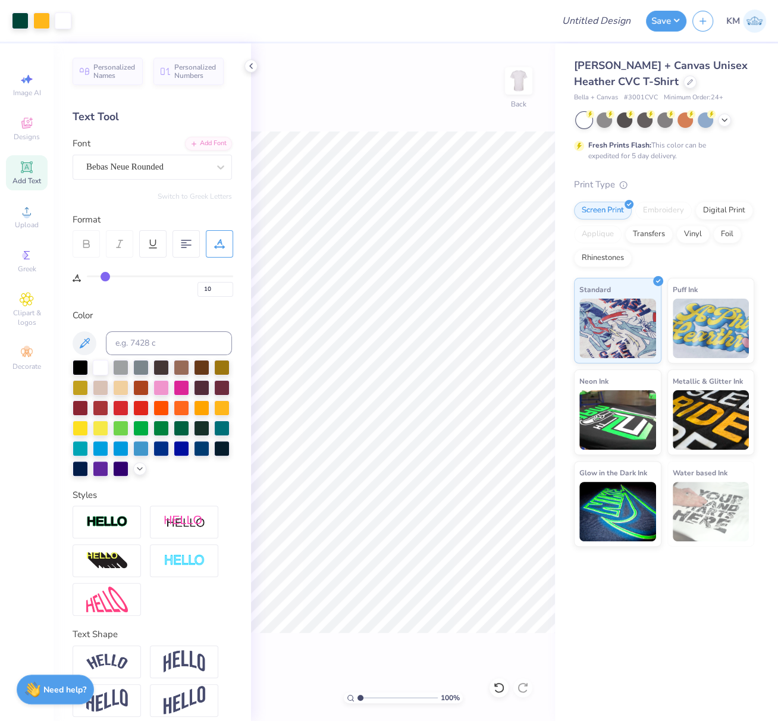
type input "0"
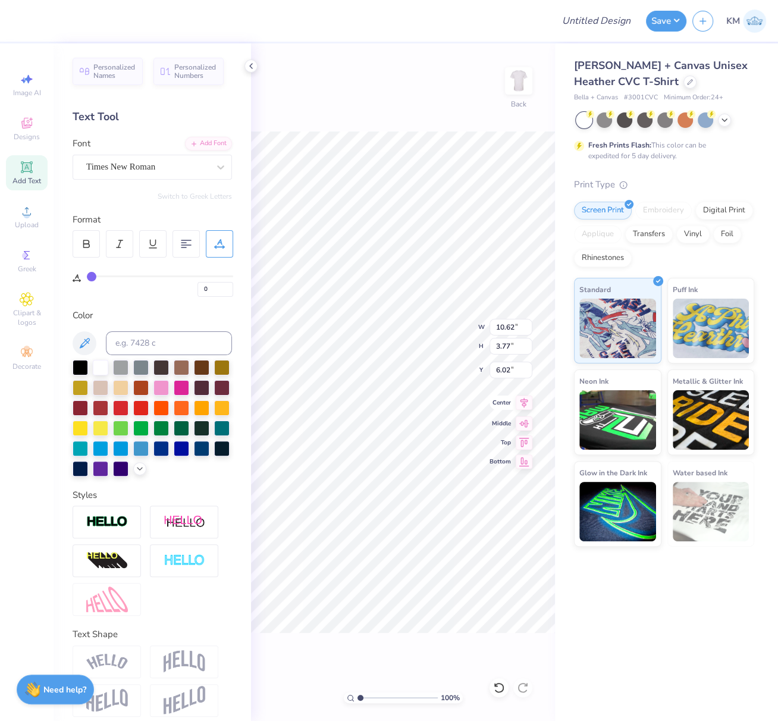
click at [528, 402] on icon at bounding box center [524, 403] width 17 height 14
drag, startPoint x: 496, startPoint y: 327, endPoint x: 517, endPoint y: 340, distance: 24.6
click at [517, 327] on input "11.96" at bounding box center [511, 327] width 43 height 17
drag, startPoint x: 495, startPoint y: 328, endPoint x: 524, endPoint y: 331, distance: 28.8
click at [524, 332] on input "11.96" at bounding box center [511, 327] width 43 height 17
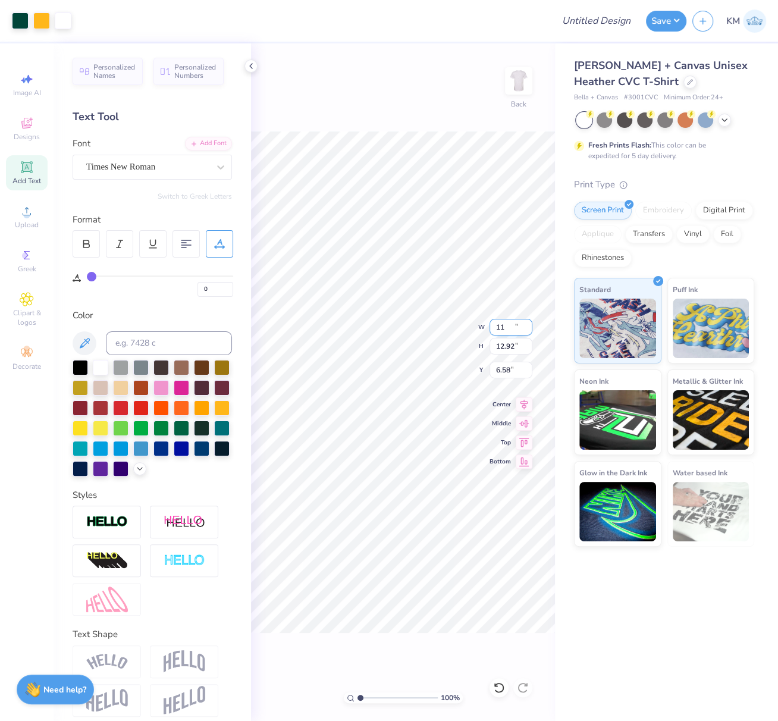
type input "11.00"
type input "12.92"
type input "6.58"
drag, startPoint x: 497, startPoint y: 328, endPoint x: 524, endPoint y: 330, distance: 26.8
click at [530, 328] on input "11.00" at bounding box center [511, 327] width 43 height 17
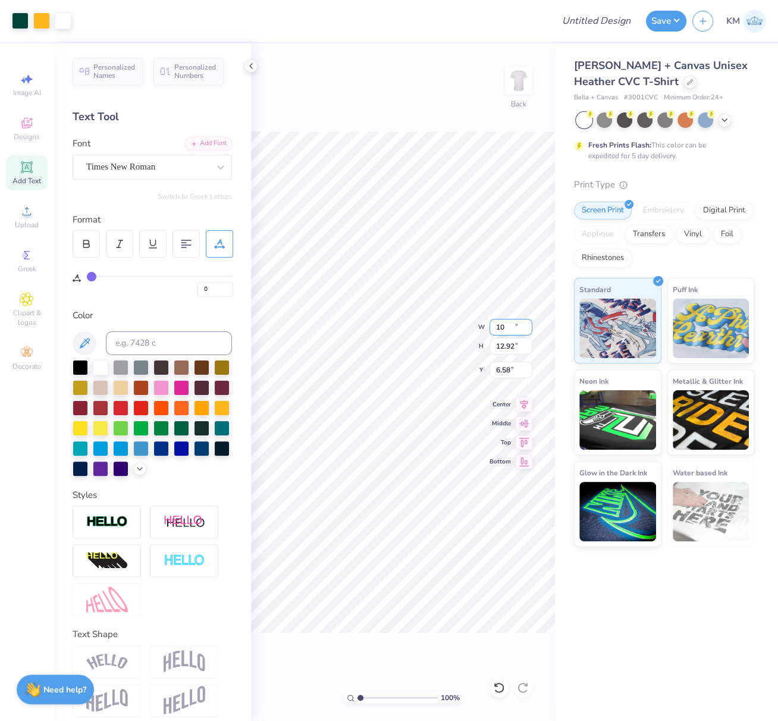
type input "10.00"
type input "11.74"
drag, startPoint x: 510, startPoint y: 372, endPoint x: 497, endPoint y: 369, distance: 13.4
click at [497, 369] on input "7.17" at bounding box center [511, 370] width 43 height 17
type input "3.00"
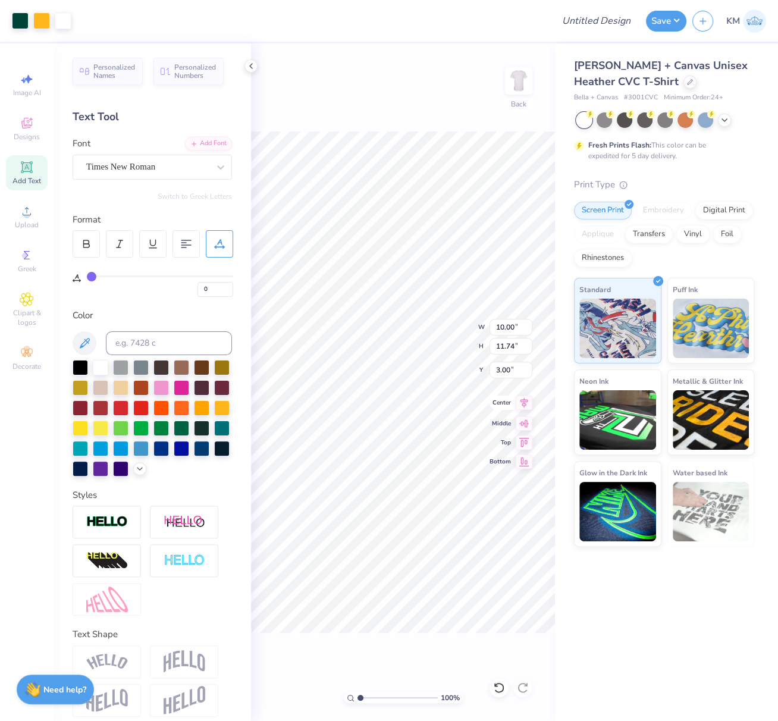
click at [527, 403] on icon at bounding box center [524, 403] width 17 height 14
click at [604, 20] on input "Design Title" at bounding box center [611, 21] width 58 height 24
paste input "BebasNeueRounded-Regular.ttf"
type input "BebasNeueRounded-Regular.ttf"
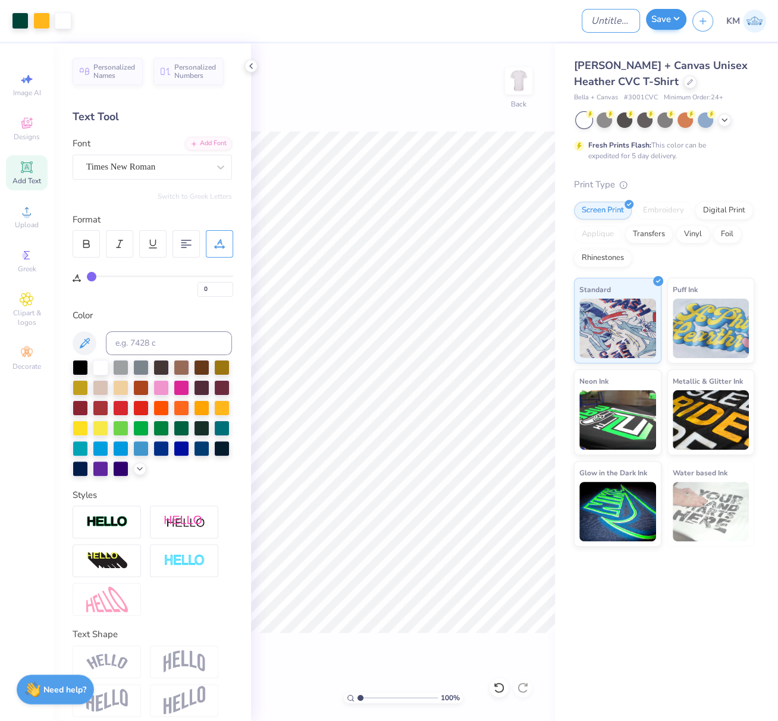
paste input "FPS239489"
type input "FPS239489"
drag, startPoint x: 668, startPoint y: 18, endPoint x: 666, endPoint y: 26, distance: 8.5
click at [668, 18] on button "Save" at bounding box center [666, 19] width 40 height 21
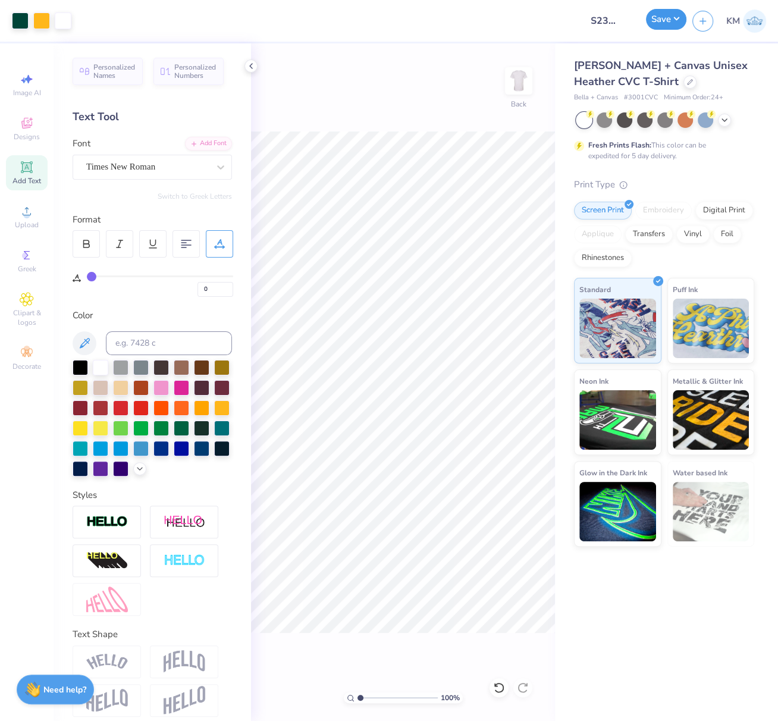
scroll to position [0, 0]
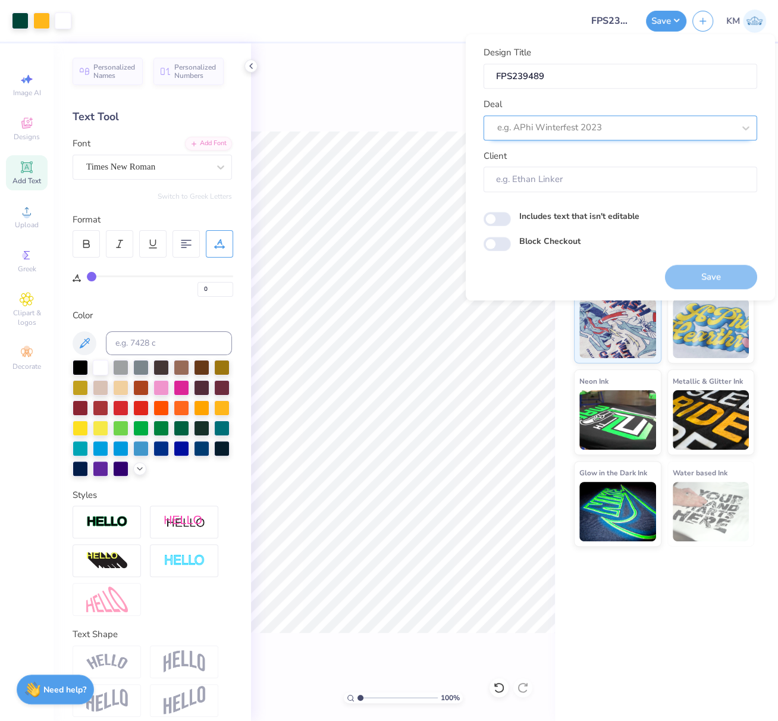
click at [585, 125] on div at bounding box center [615, 128] width 237 height 16
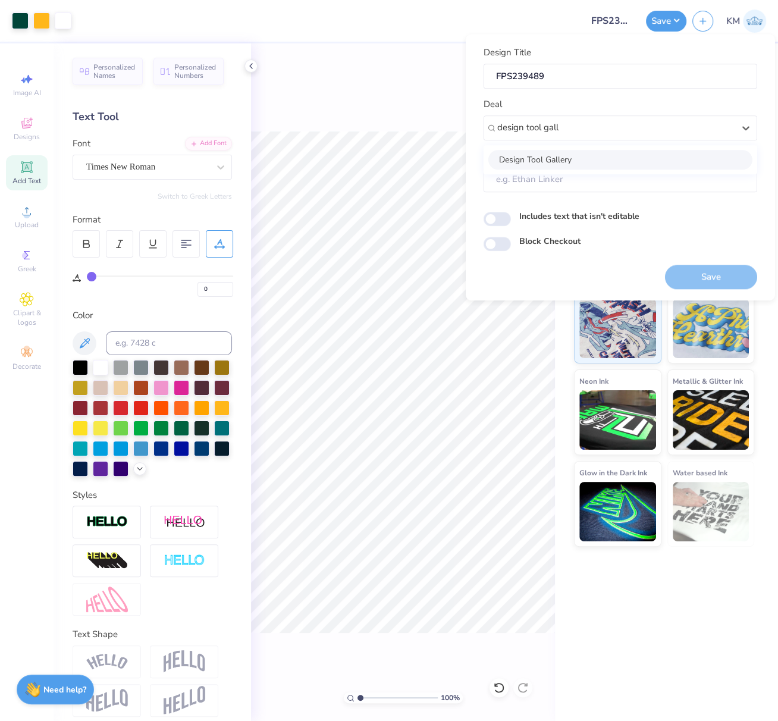
click at [584, 157] on div "Design Tool Gallery" at bounding box center [620, 160] width 264 height 20
type input "design tool gall"
type input "Design Tool Gallery User"
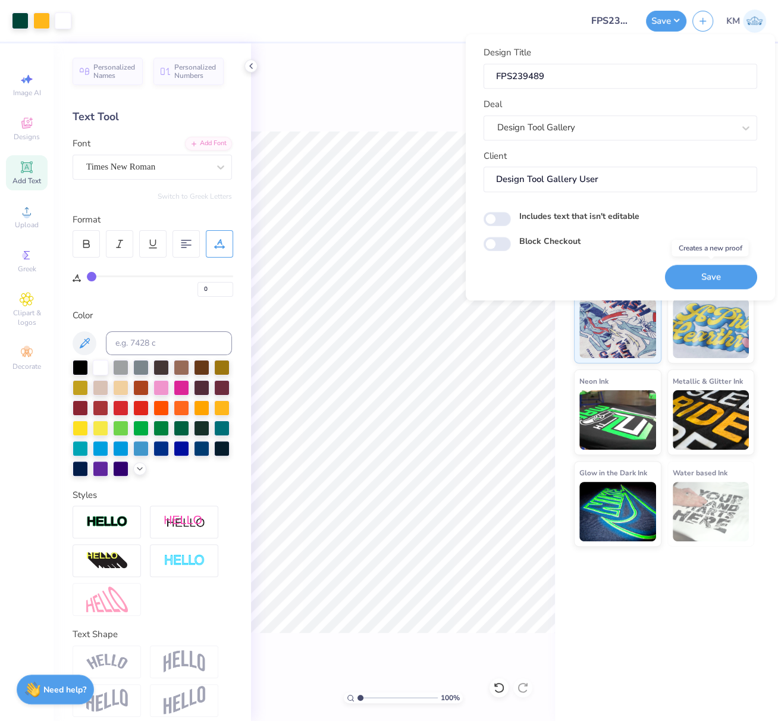
click at [711, 276] on button "Save" at bounding box center [711, 277] width 92 height 24
drag, startPoint x: 594, startPoint y: 18, endPoint x: 643, endPoint y: 21, distance: 48.9
click at [644, 23] on div "Art colors Design Title FPS239489 Save KM" at bounding box center [389, 21] width 778 height 42
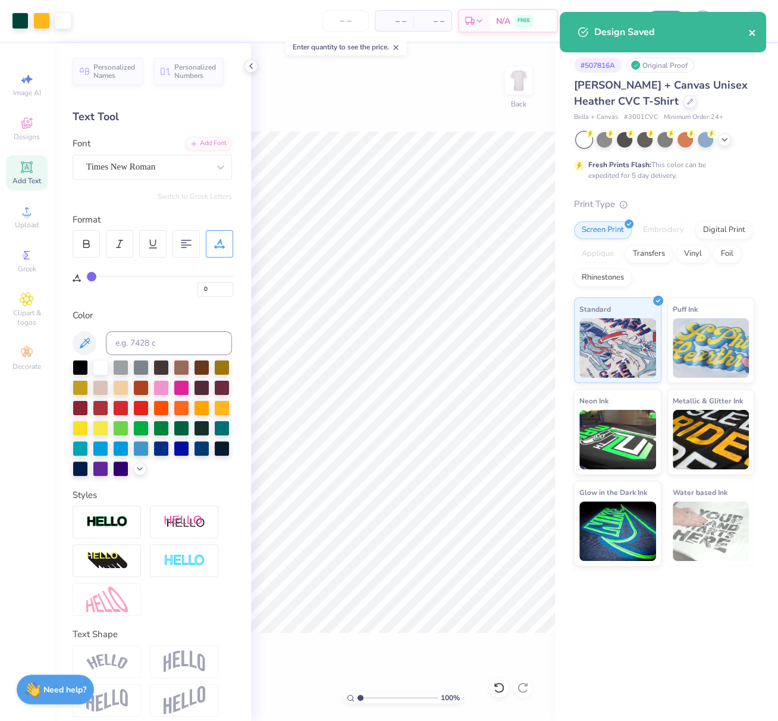
click at [755, 32] on icon "close" at bounding box center [752, 33] width 8 height 10
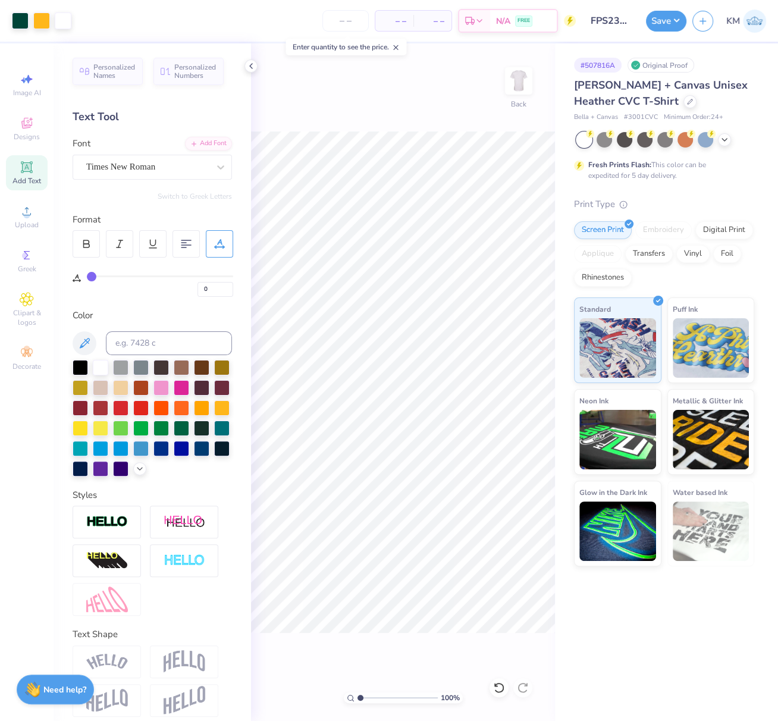
click at [669, 14] on div "Design Saved" at bounding box center [662, 12] width 211 height 5
click at [678, 20] on button "Save" at bounding box center [666, 19] width 40 height 21
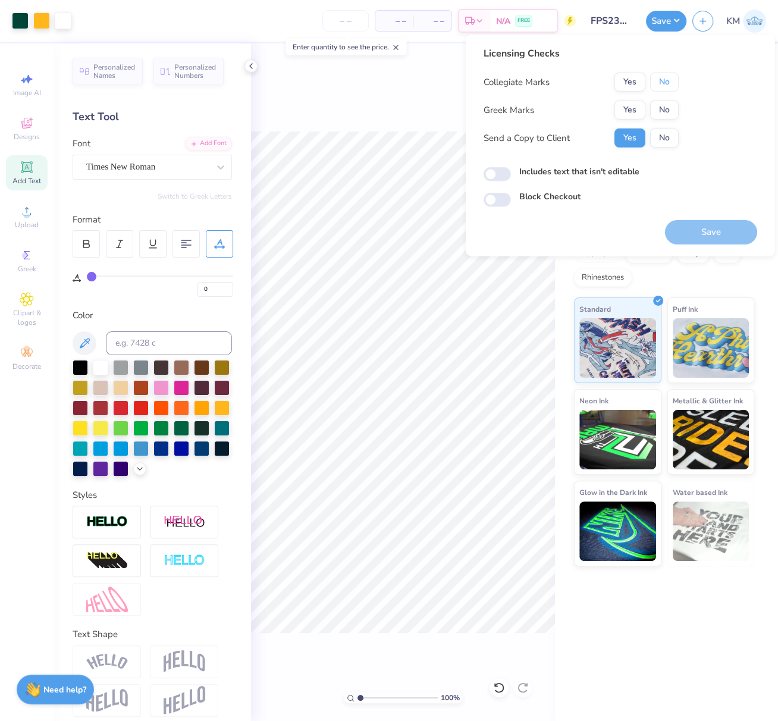
drag, startPoint x: 668, startPoint y: 79, endPoint x: 651, endPoint y: 96, distance: 23.6
click at [668, 79] on button "No" at bounding box center [664, 82] width 29 height 19
click at [634, 110] on button "Yes" at bounding box center [630, 110] width 31 height 19
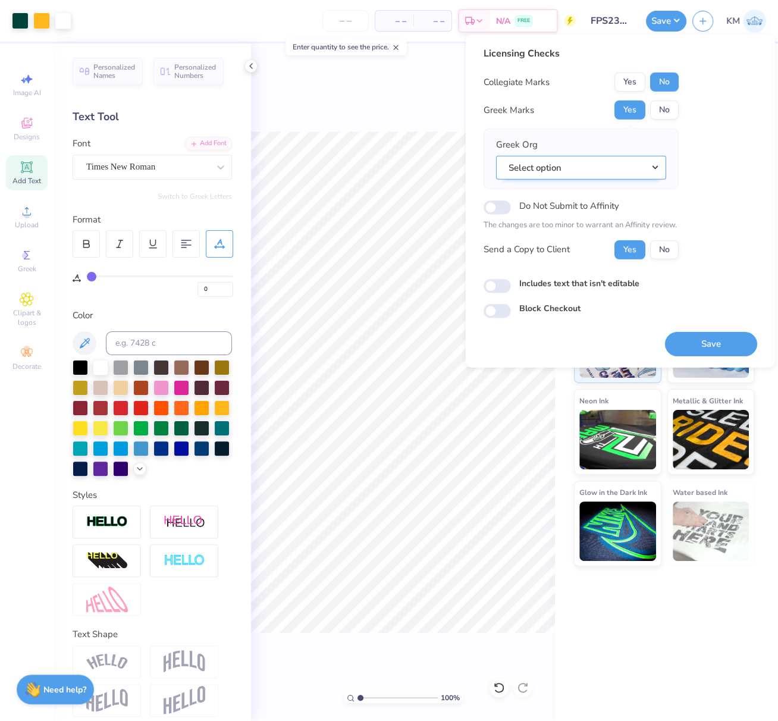
click at [648, 165] on button "Select option" at bounding box center [581, 167] width 170 height 24
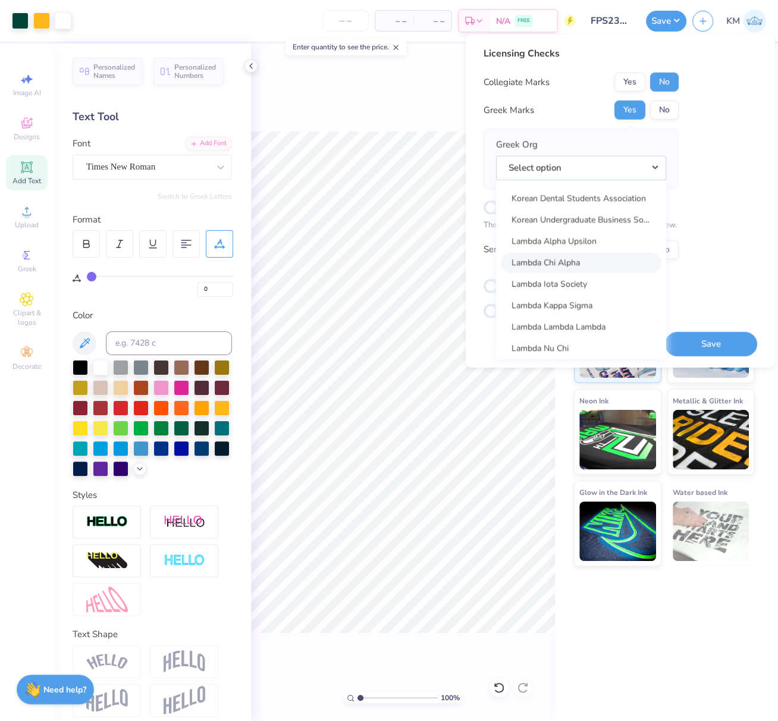
scroll to position [4712, 0]
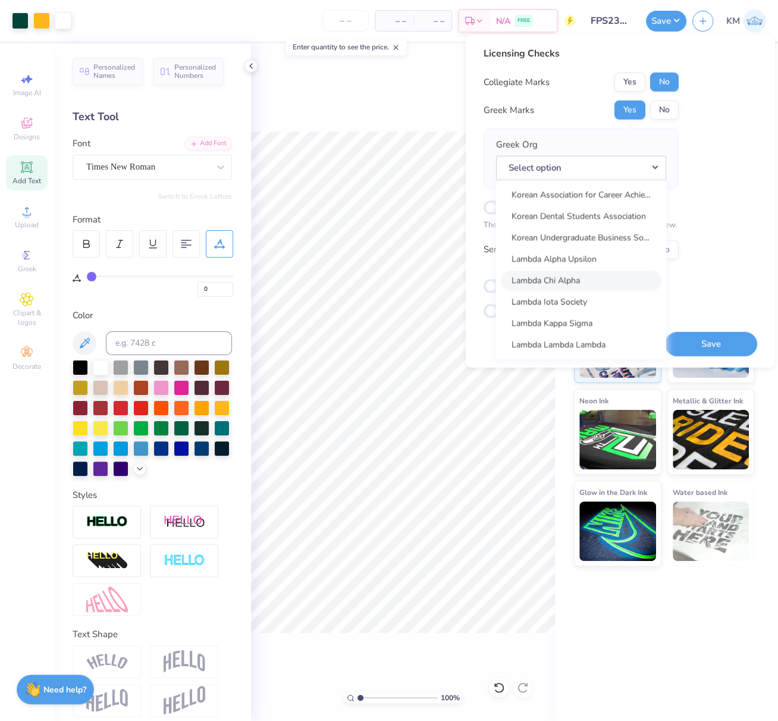
click at [581, 277] on link "Lambda Chi Alpha" at bounding box center [581, 281] width 161 height 20
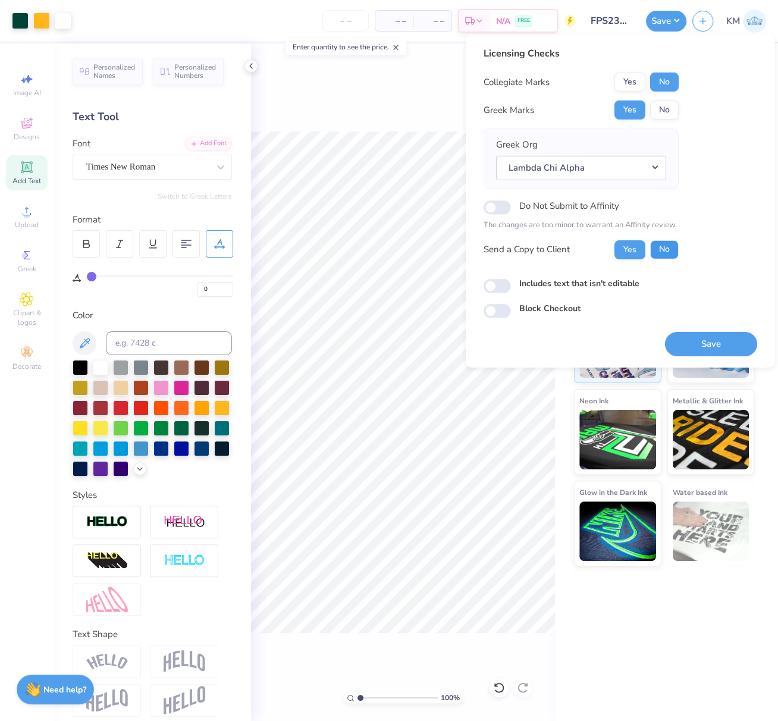
click at [664, 253] on button "No" at bounding box center [664, 249] width 29 height 19
drag, startPoint x: 715, startPoint y: 343, endPoint x: 173, endPoint y: 1, distance: 640.4
click at [715, 343] on button "Save" at bounding box center [711, 343] width 92 height 24
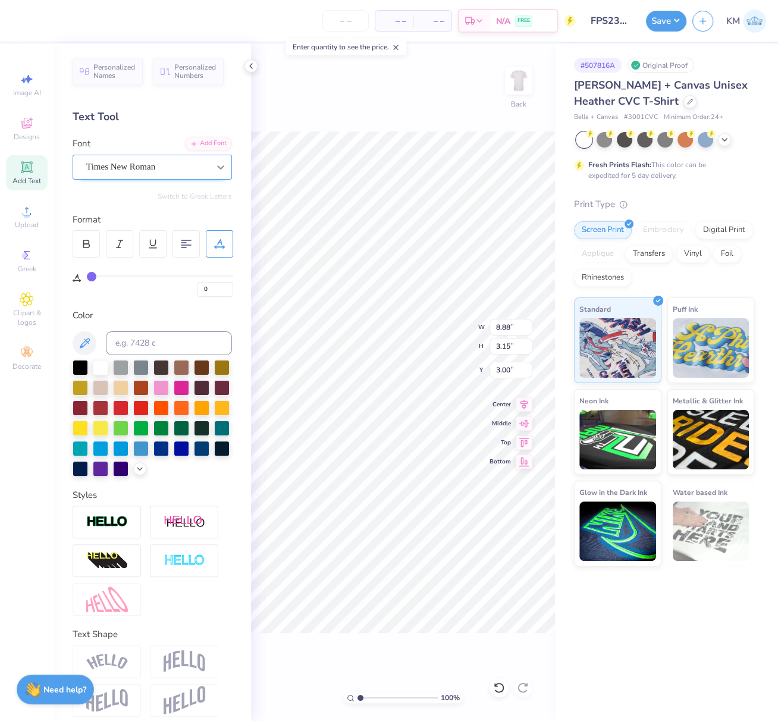
click at [217, 166] on icon at bounding box center [220, 167] width 7 height 4
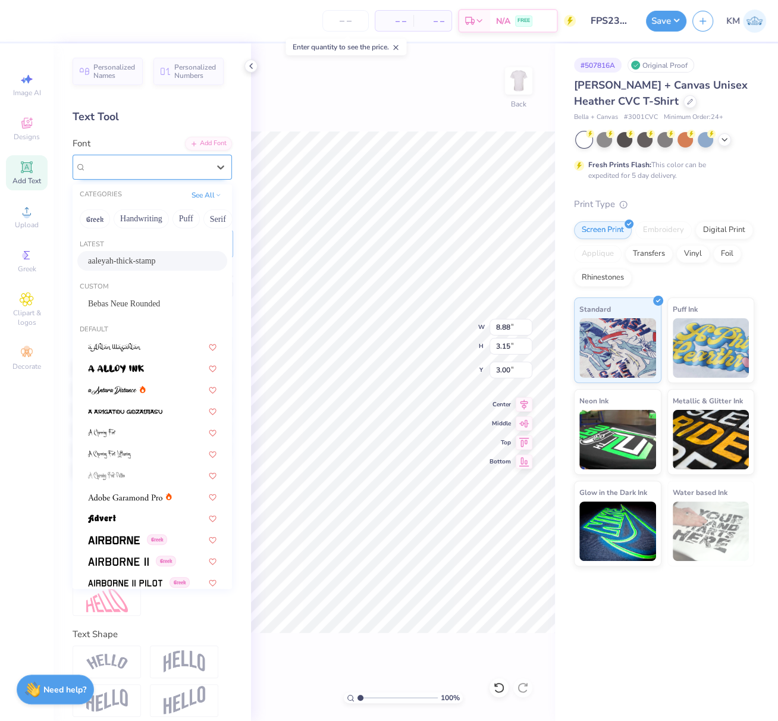
click at [145, 168] on span "Times New Roman" at bounding box center [120, 167] width 69 height 14
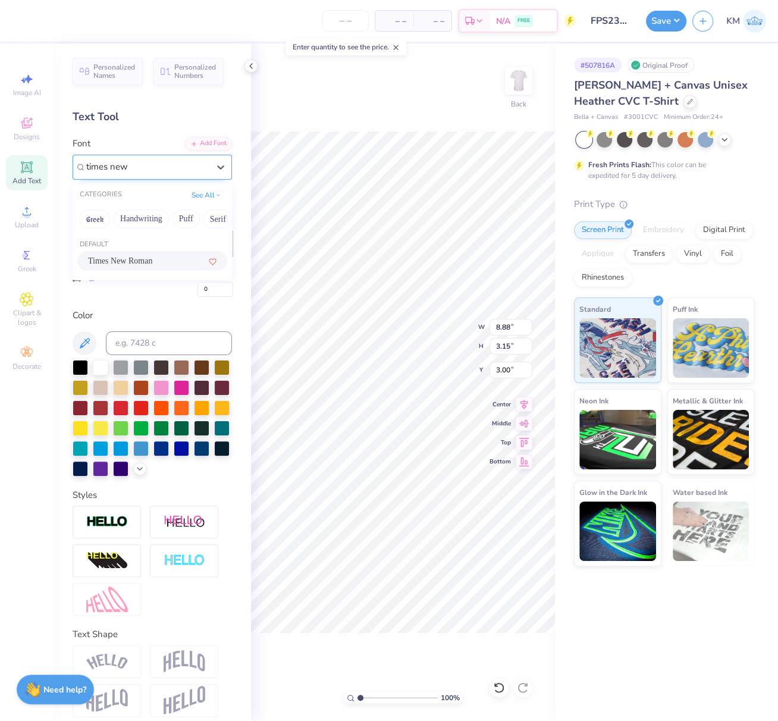
click at [130, 259] on span "Times New Roman" at bounding box center [120, 261] width 64 height 12
type input "times new"
click at [118, 243] on icon at bounding box center [119, 244] width 11 height 11
type input "3.01"
drag, startPoint x: 83, startPoint y: 242, endPoint x: 162, endPoint y: 360, distance: 141.9
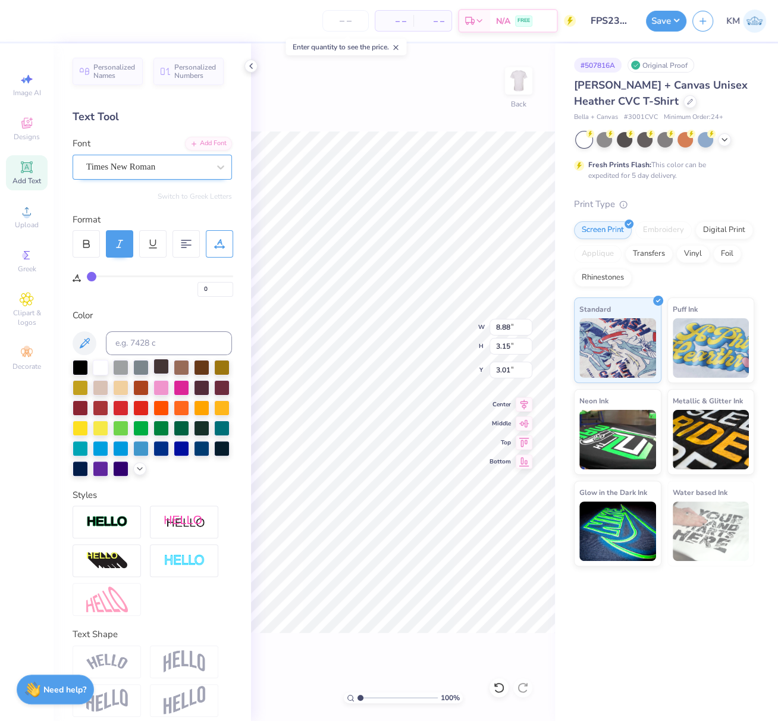
click at [84, 242] on icon at bounding box center [86, 244] width 11 height 11
type input "8.82"
type input "3.11"
type input "2.87"
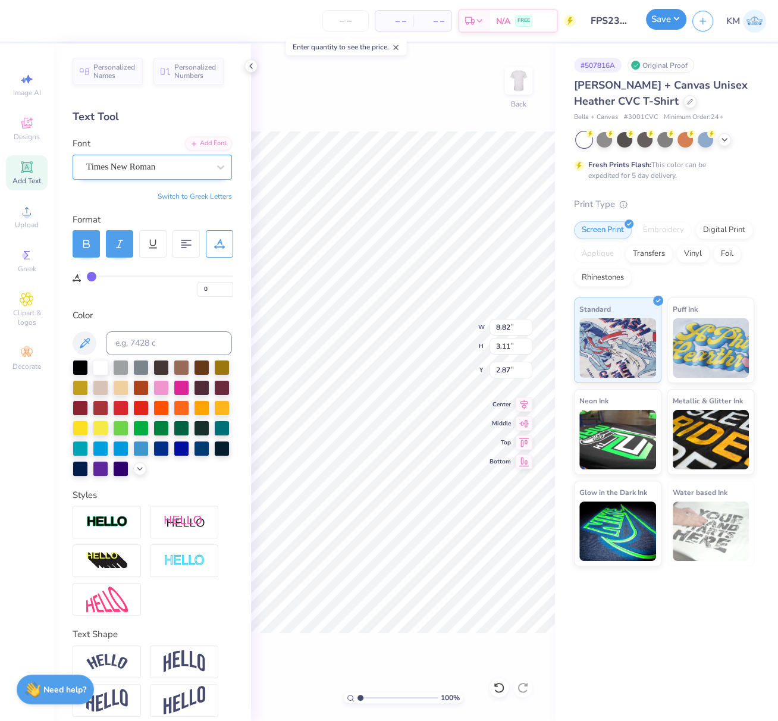
drag, startPoint x: 674, startPoint y: 19, endPoint x: 676, endPoint y: 29, distance: 9.7
click at [674, 19] on button "Save" at bounding box center [666, 19] width 40 height 21
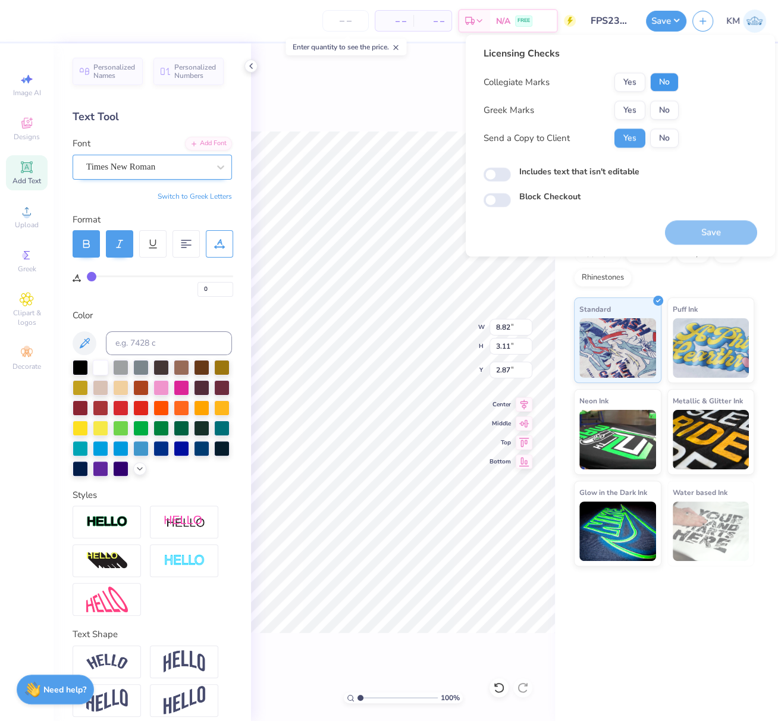
click at [667, 83] on button "No" at bounding box center [664, 82] width 29 height 19
drag, startPoint x: 634, startPoint y: 112, endPoint x: 641, endPoint y: 123, distance: 12.9
click at [638, 111] on button "Yes" at bounding box center [630, 110] width 31 height 19
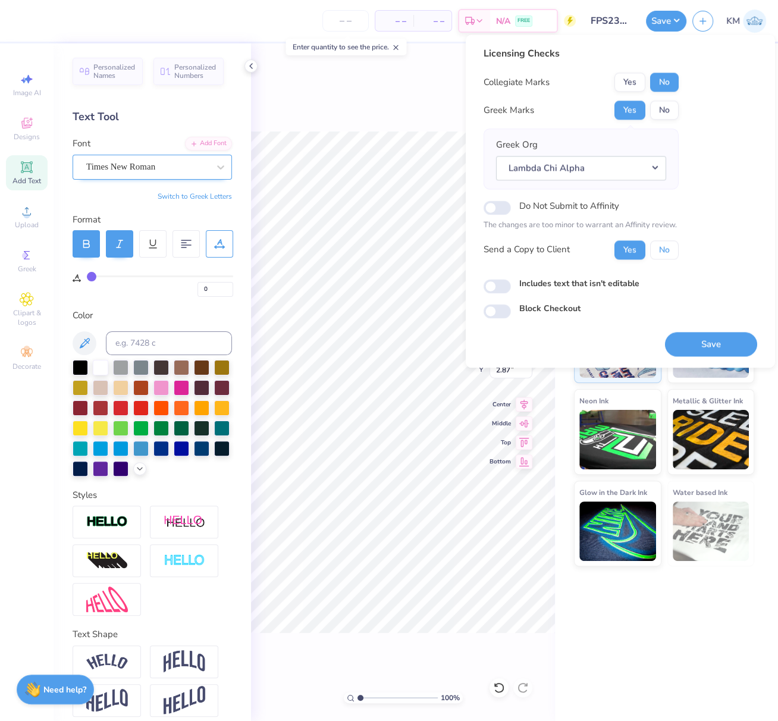
drag, startPoint x: 670, startPoint y: 253, endPoint x: 673, endPoint y: 265, distance: 11.6
click at [669, 254] on button "No" at bounding box center [664, 249] width 29 height 19
click at [732, 349] on button "Save" at bounding box center [711, 344] width 92 height 24
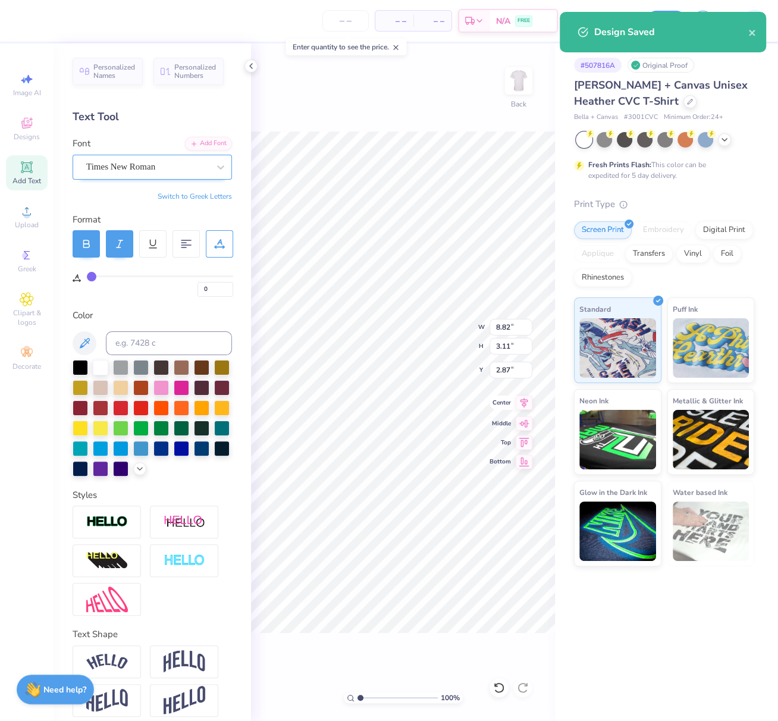
click at [527, 402] on icon at bounding box center [524, 403] width 17 height 14
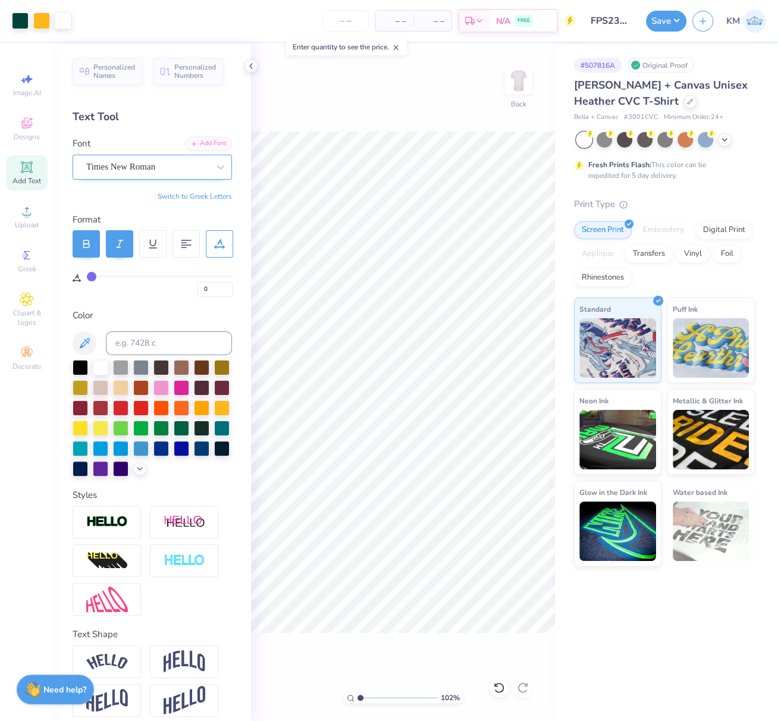
drag, startPoint x: 360, startPoint y: 697, endPoint x: 370, endPoint y: 698, distance: 10.3
click at [371, 698] on input "range" at bounding box center [398, 698] width 80 height 11
click at [375, 698] on input "range" at bounding box center [398, 698] width 80 height 11
type input "6.26"
click at [402, 695] on input "range" at bounding box center [398, 698] width 80 height 11
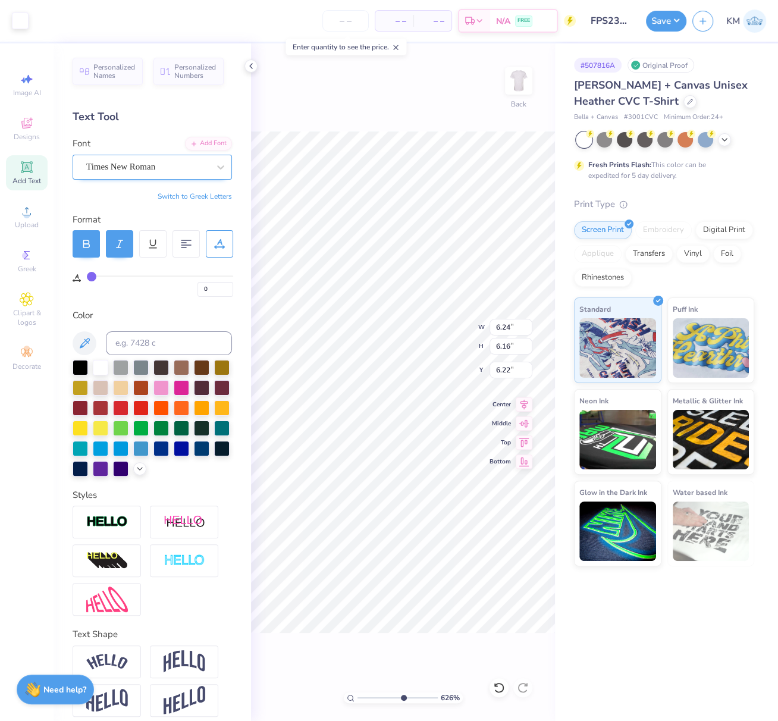
type input "6.40"
type input "0.98"
type input "7.00"
type input "7.29"
drag, startPoint x: 387, startPoint y: 695, endPoint x: 365, endPoint y: 701, distance: 22.8
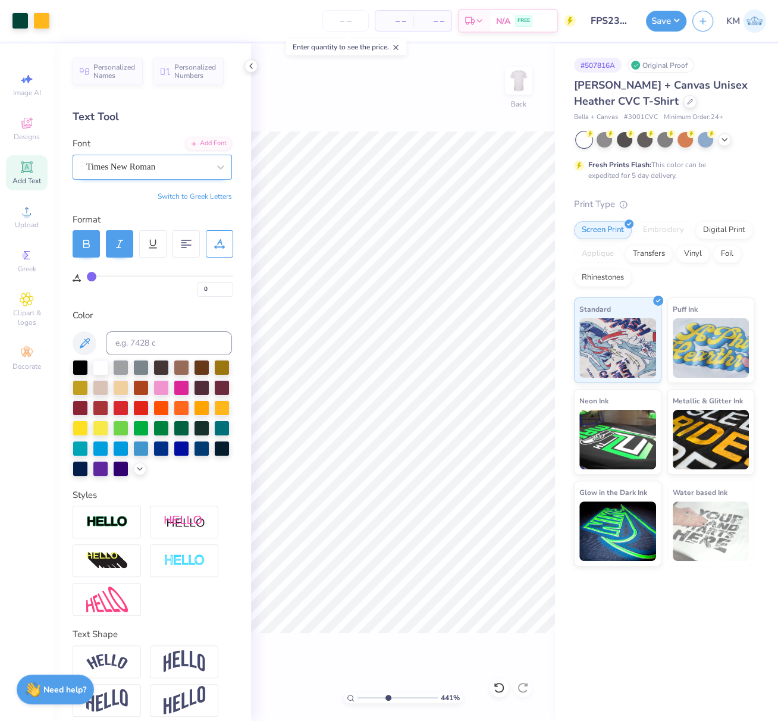
click at [362, 698] on input "range" at bounding box center [398, 698] width 80 height 11
drag, startPoint x: 365, startPoint y: 698, endPoint x: 271, endPoint y: 639, distance: 111.2
click at [358, 693] on input "range" at bounding box center [398, 698] width 80 height 11
click at [368, 700] on input "range" at bounding box center [398, 698] width 80 height 11
drag, startPoint x: 372, startPoint y: 698, endPoint x: 390, endPoint y: 679, distance: 26.1
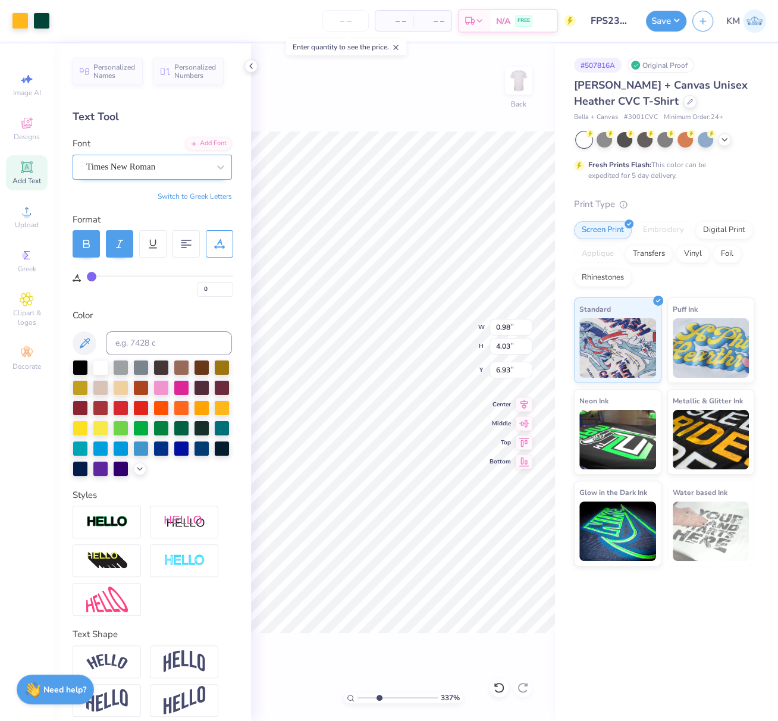
type input "3.46"
click at [380, 699] on input "range" at bounding box center [398, 698] width 80 height 11
type input "7.11"
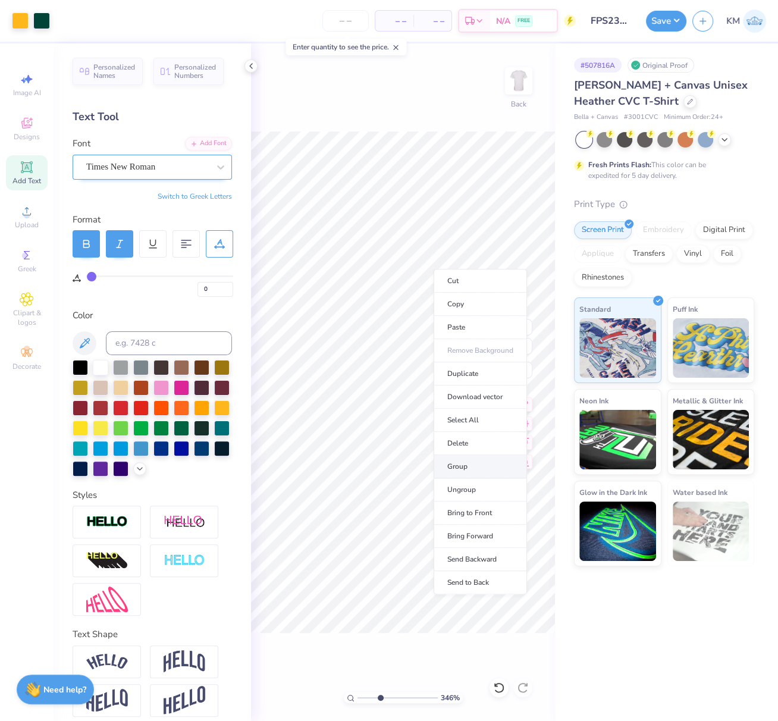
click at [456, 463] on li "Group" at bounding box center [480, 466] width 93 height 23
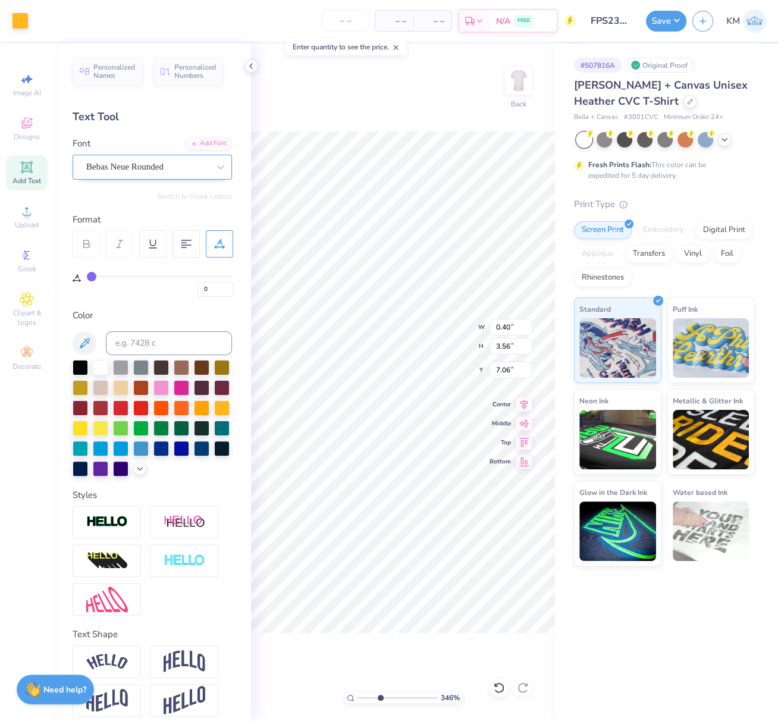
type input "0.40"
type input "3.56"
type input "6.99"
type input "0.98"
type input "4.03"
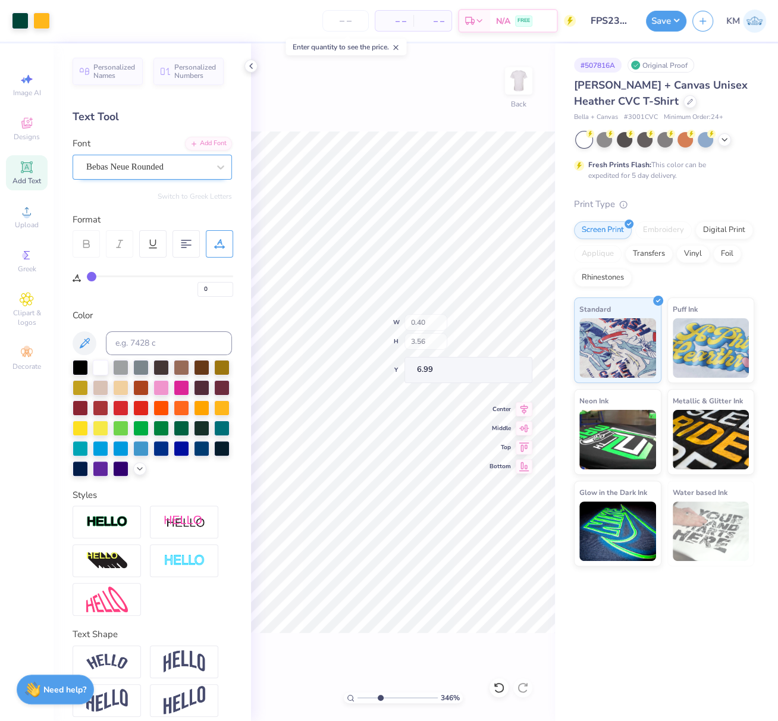
type input "6.82"
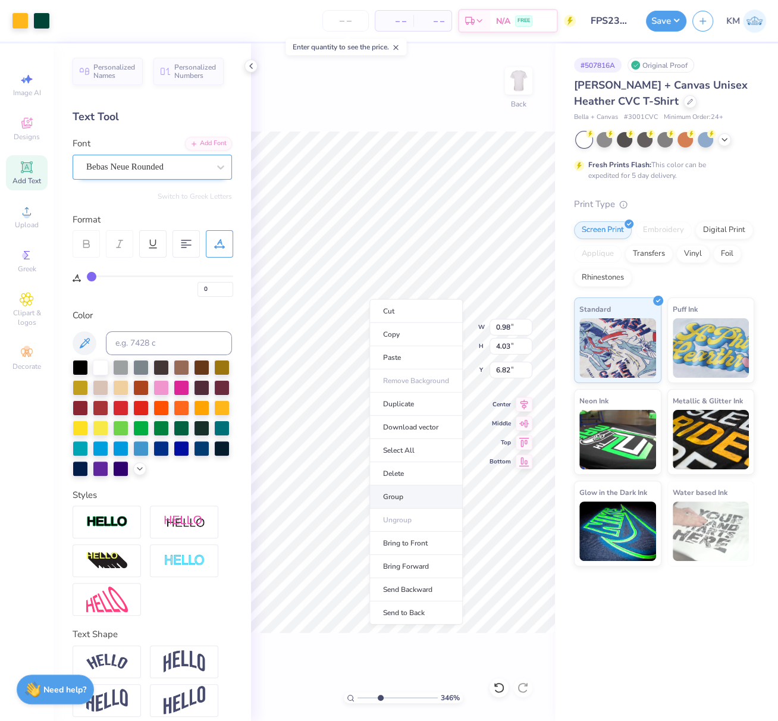
click at [398, 494] on li "Group" at bounding box center [415, 496] width 93 height 23
drag, startPoint x: 368, startPoint y: 697, endPoint x: 349, endPoint y: 697, distance: 18.5
click at [348, 695] on div "196 %" at bounding box center [403, 698] width 119 height 11
drag, startPoint x: 353, startPoint y: 698, endPoint x: 298, endPoint y: 678, distance: 58.4
click at [307, 684] on div "100 % Back W 0.98 0.98 " H 4.03 4.03 " Y 6.82 6.82 " Center Middle Top Bottom" at bounding box center [403, 382] width 304 height 678
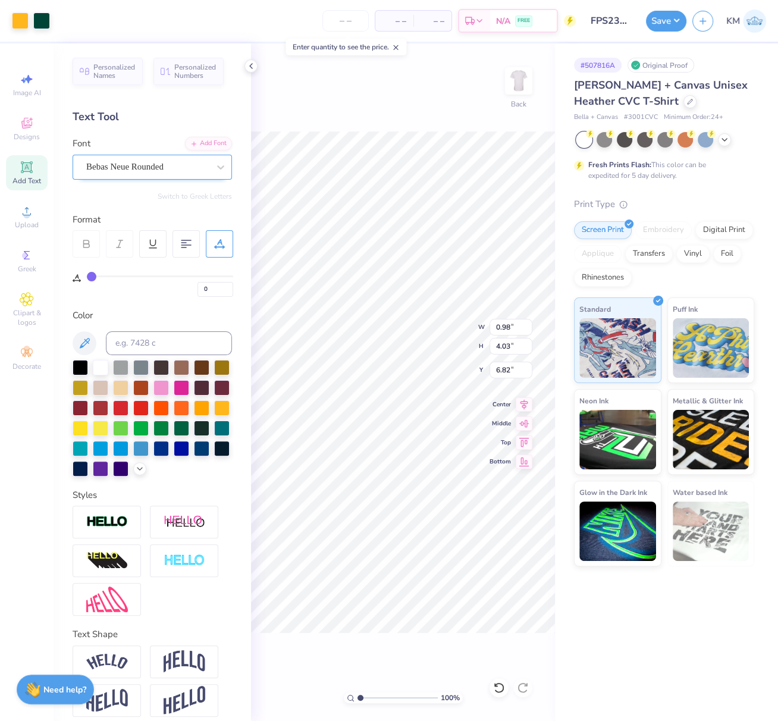
type input "1"
type input "6.82"
click at [525, 404] on icon at bounding box center [524, 403] width 17 height 14
drag, startPoint x: 494, startPoint y: 325, endPoint x: 516, endPoint y: 328, distance: 22.7
click at [512, 325] on input "10.12" at bounding box center [511, 327] width 43 height 17
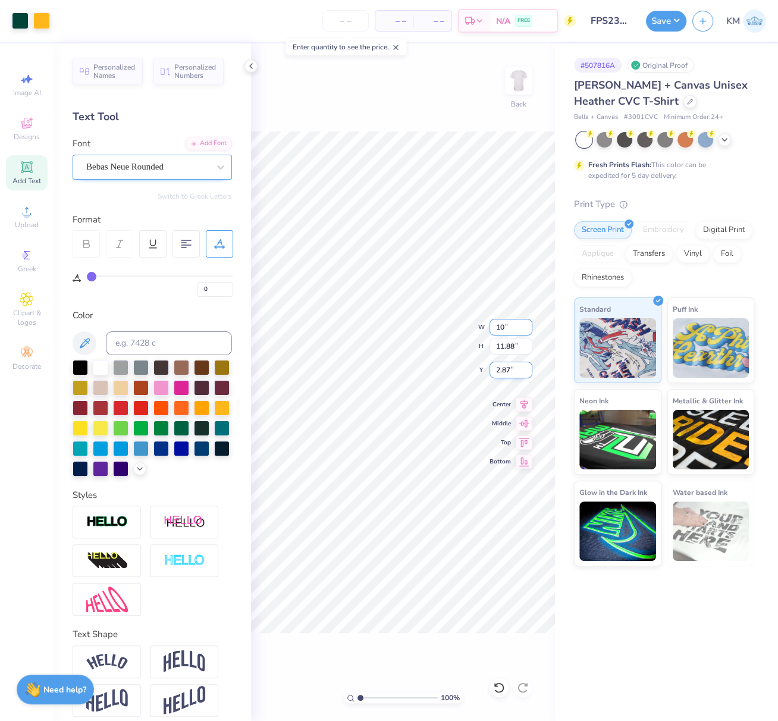
type input "10.00"
type input "11.74"
drag, startPoint x: 502, startPoint y: 370, endPoint x: 491, endPoint y: 375, distance: 12.0
click at [493, 374] on input "2.94" at bounding box center [511, 370] width 43 height 17
type input "3.00"
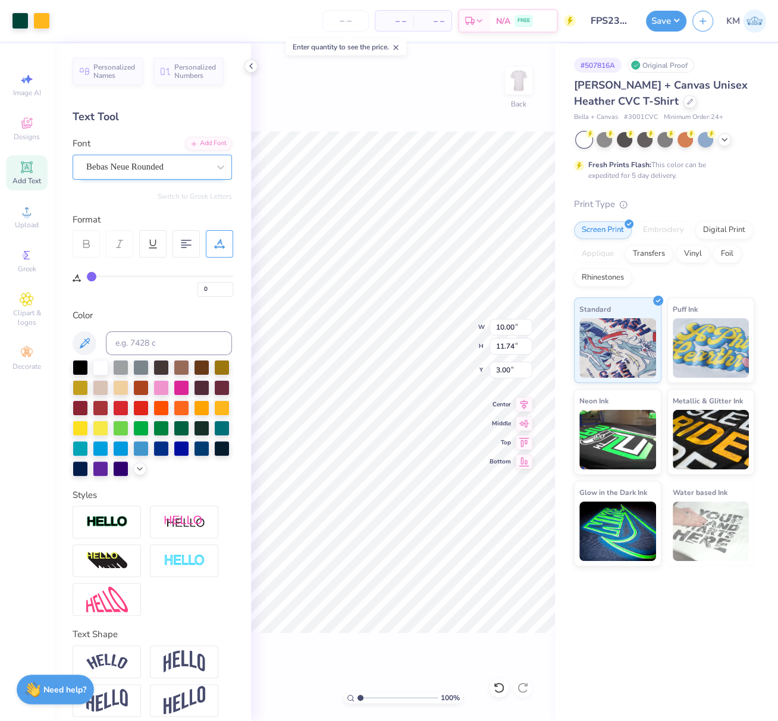
drag, startPoint x: 671, startPoint y: 17, endPoint x: 676, endPoint y: 31, distance: 14.7
click at [671, 17] on button "Save" at bounding box center [666, 21] width 40 height 21
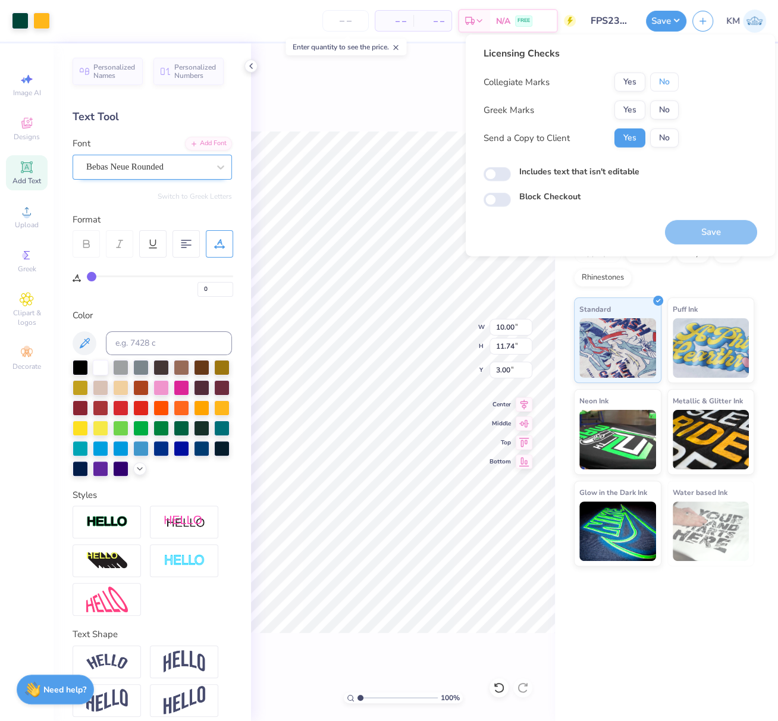
click at [670, 86] on button "No" at bounding box center [664, 82] width 29 height 19
click at [632, 112] on button "Yes" at bounding box center [630, 110] width 31 height 19
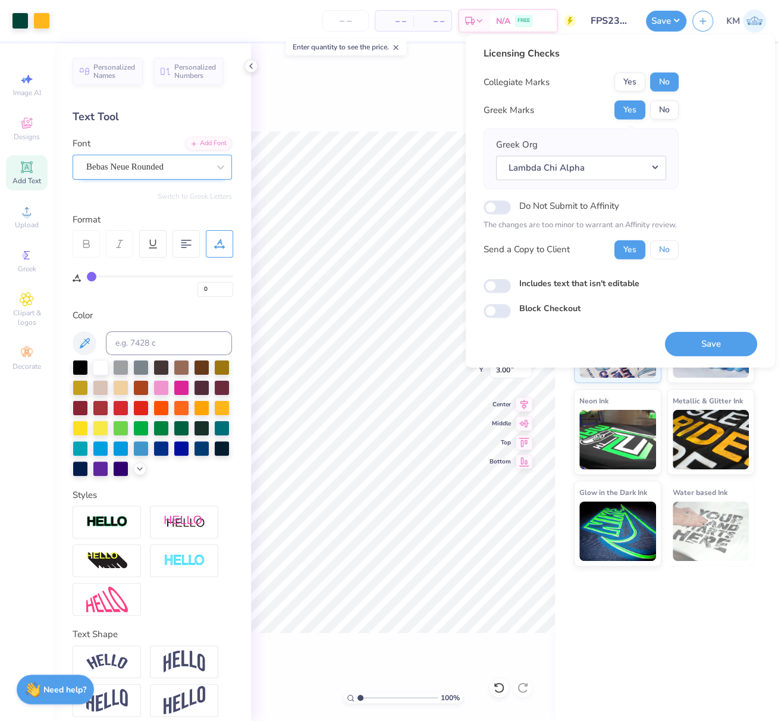
drag, startPoint x: 665, startPoint y: 248, endPoint x: 687, endPoint y: 275, distance: 34.3
click at [665, 248] on button "No" at bounding box center [664, 249] width 29 height 19
click at [742, 341] on button "Save" at bounding box center [711, 343] width 92 height 24
